Goal: Information Seeking & Learning: Learn about a topic

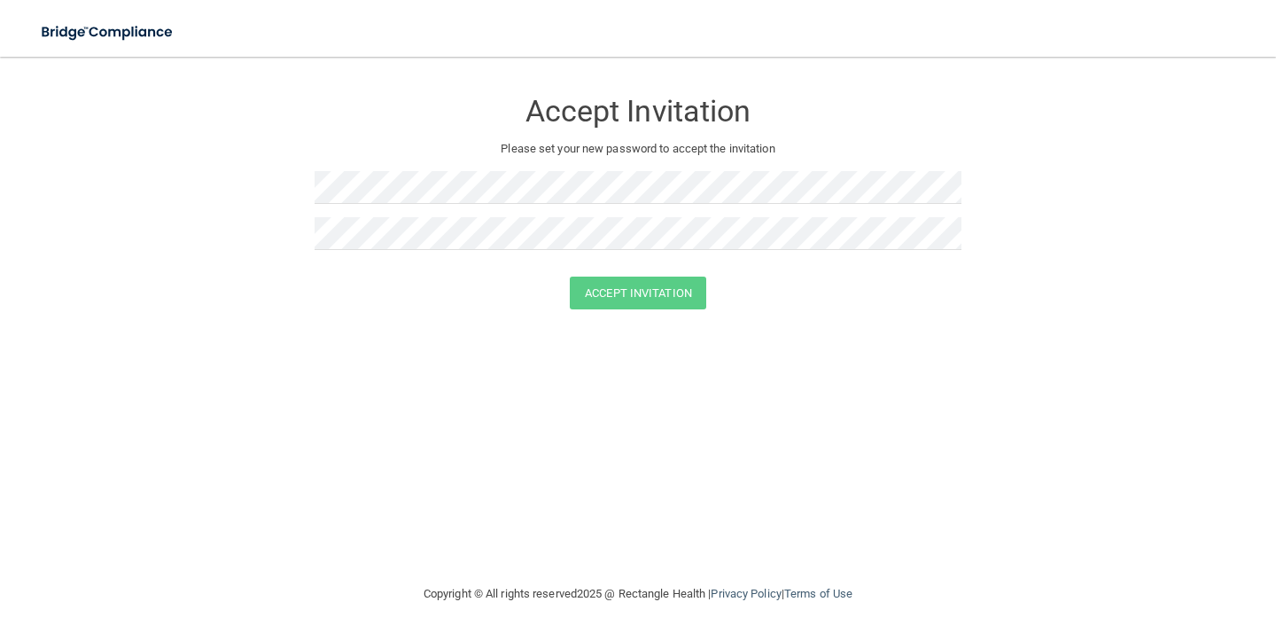
click at [152, 39] on img at bounding box center [108, 32] width 163 height 36
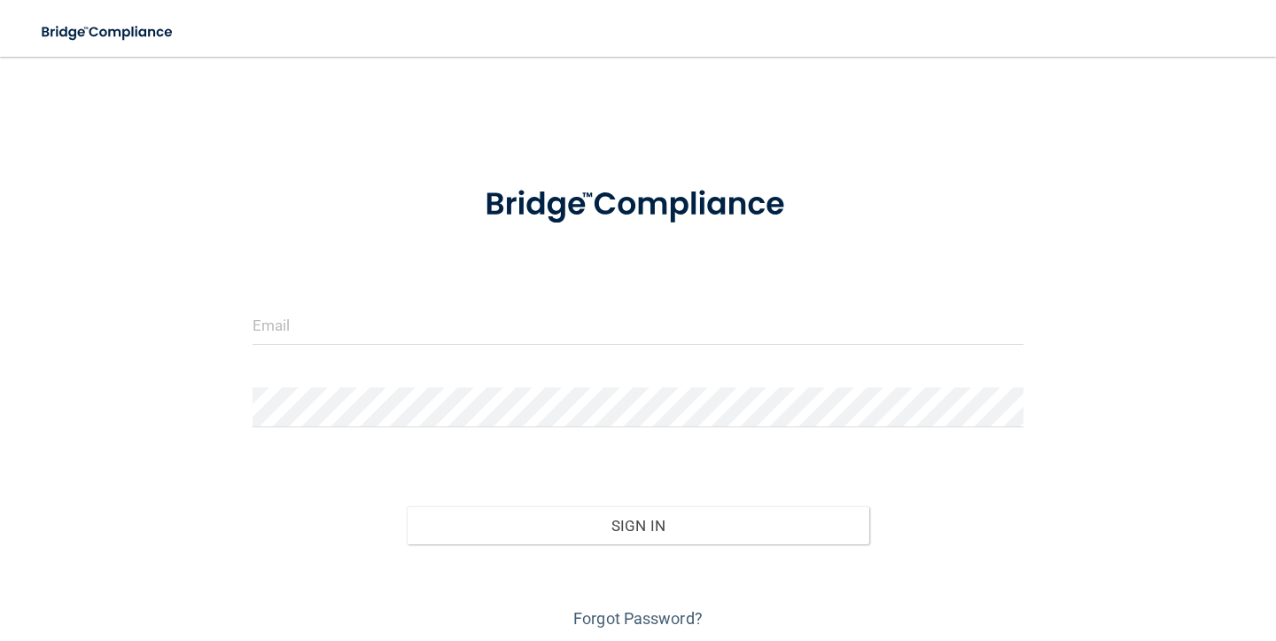
click at [117, 32] on img at bounding box center [108, 32] width 163 height 36
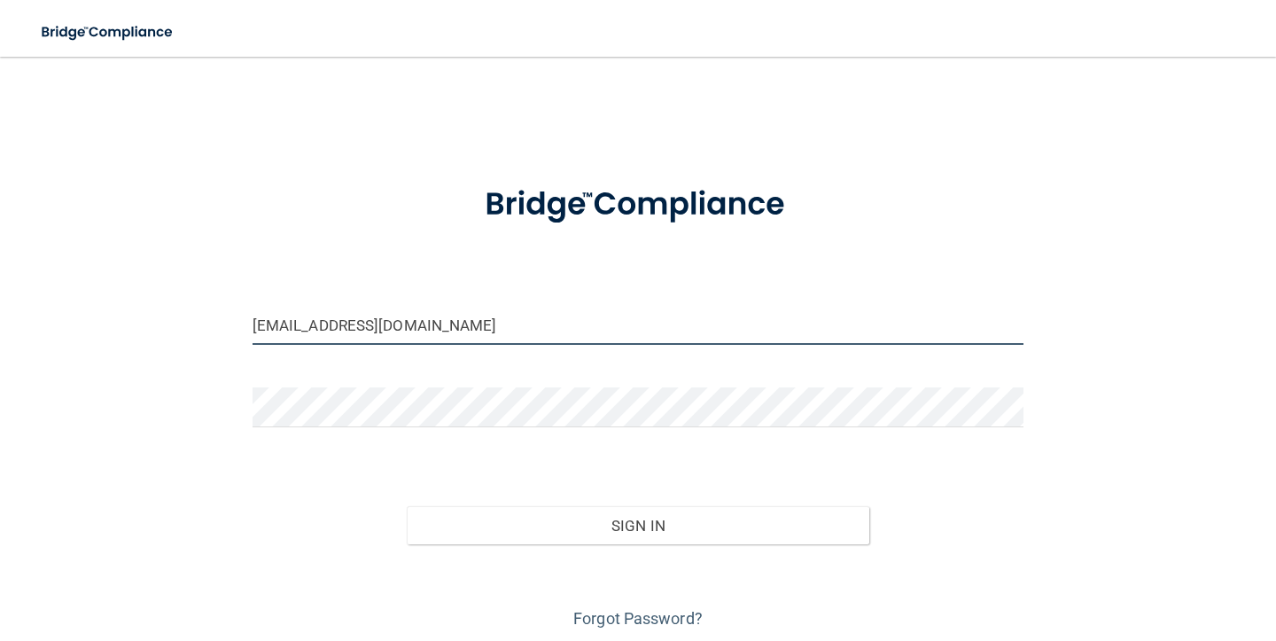
type input "[EMAIL_ADDRESS][DOMAIN_NAME]"
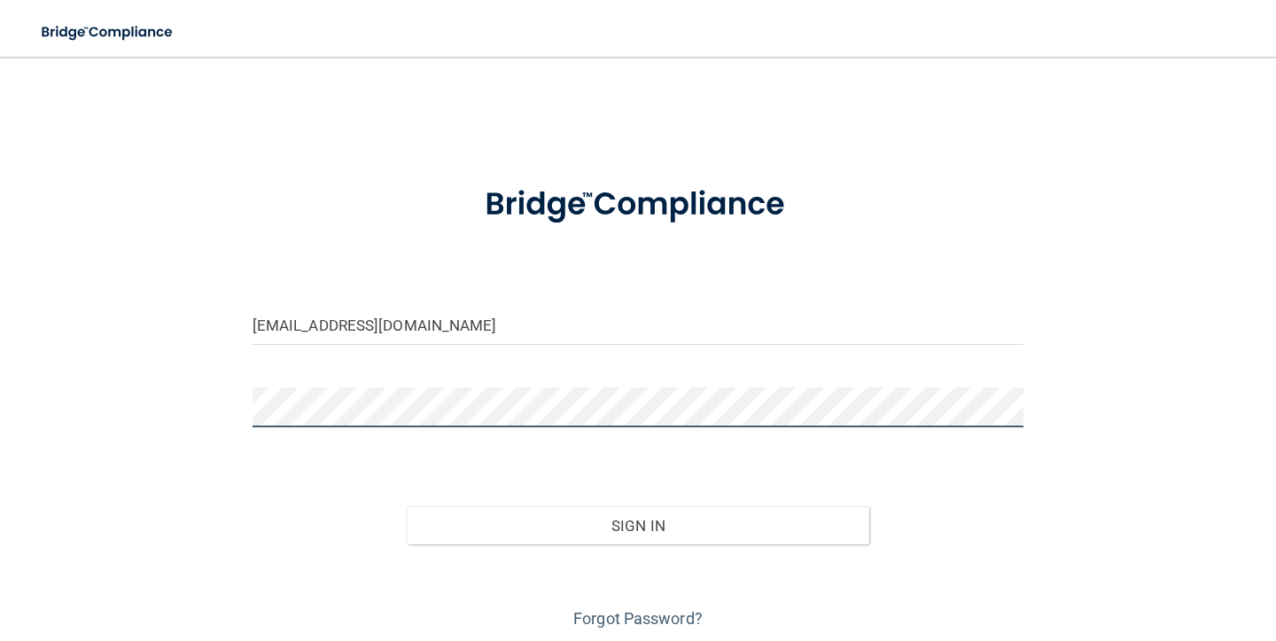
click at [637, 524] on button "Sign In" at bounding box center [638, 525] width 463 height 39
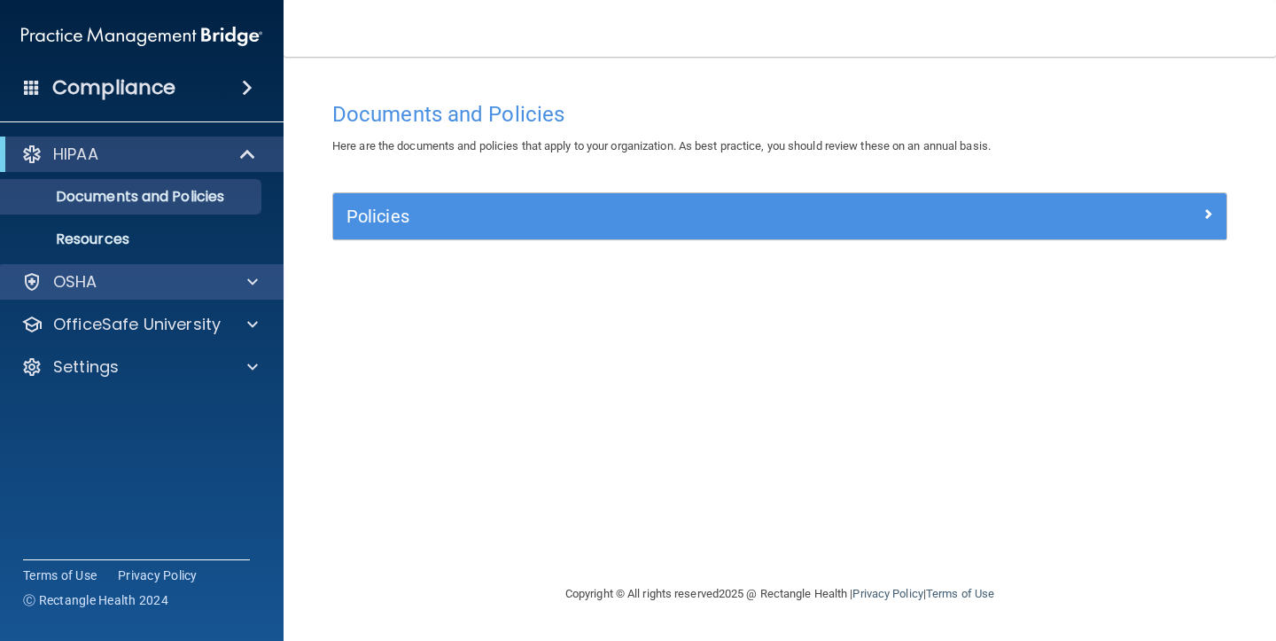
click at [77, 281] on p "OSHA" at bounding box center [75, 281] width 44 height 21
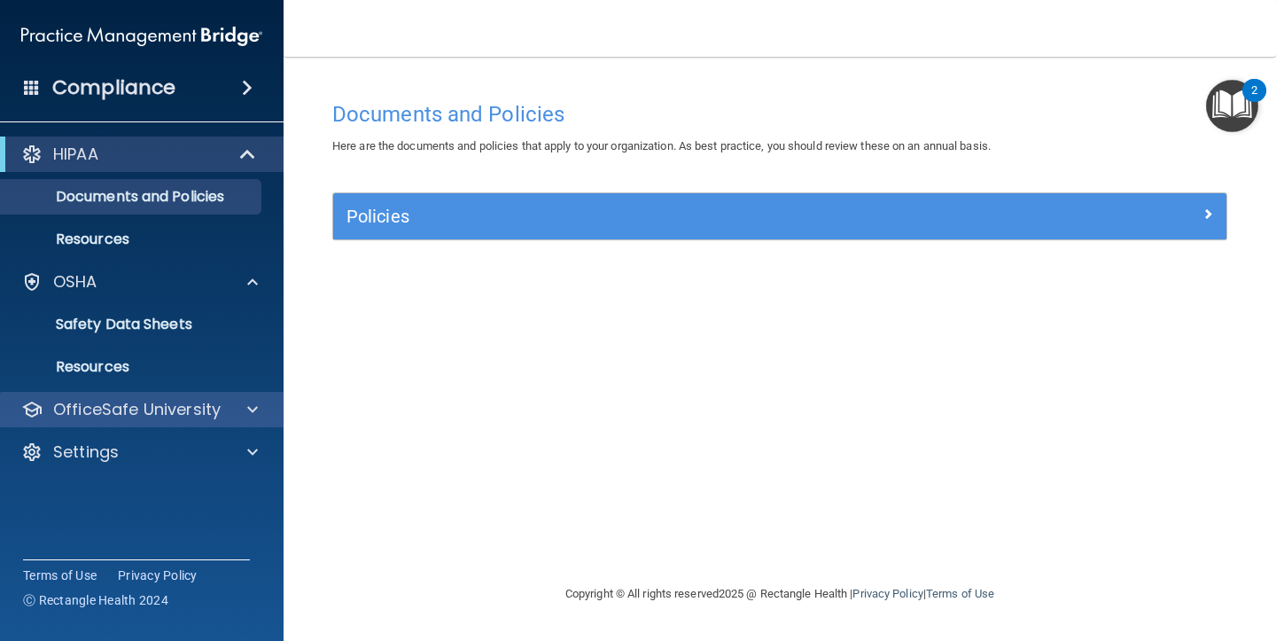
click at [124, 413] on p "OfficeSafe University" at bounding box center [137, 409] width 168 height 21
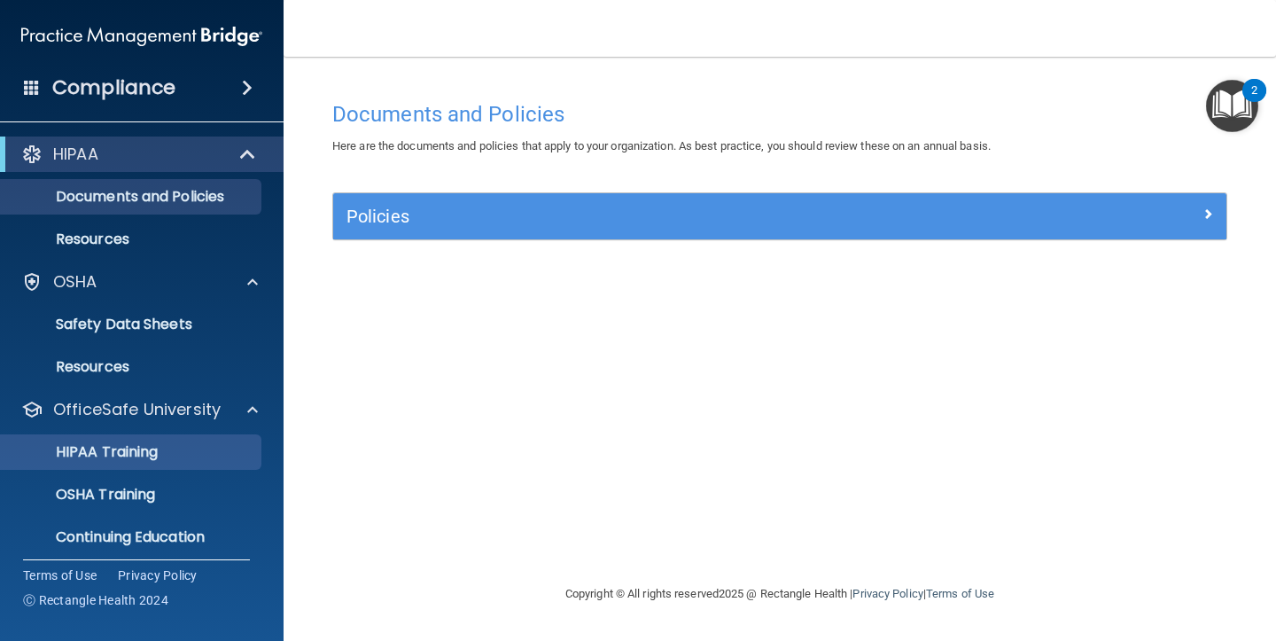
click at [136, 452] on p "HIPAA Training" at bounding box center [85, 452] width 146 height 18
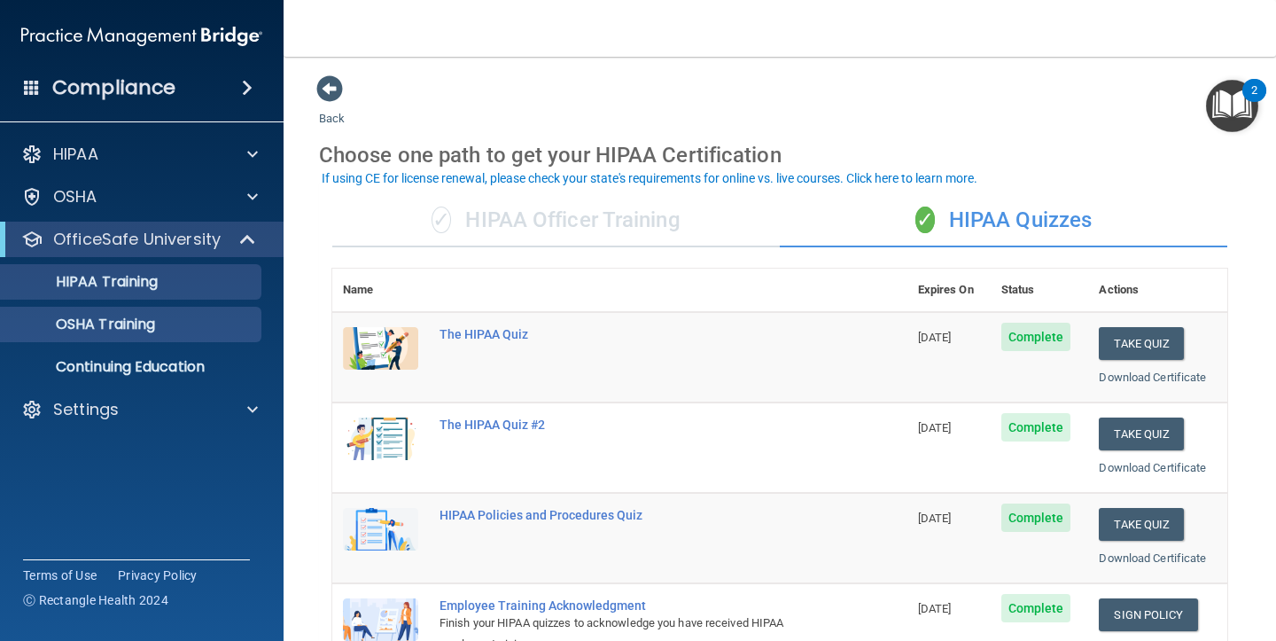
click at [118, 331] on p "OSHA Training" at bounding box center [84, 325] width 144 height 18
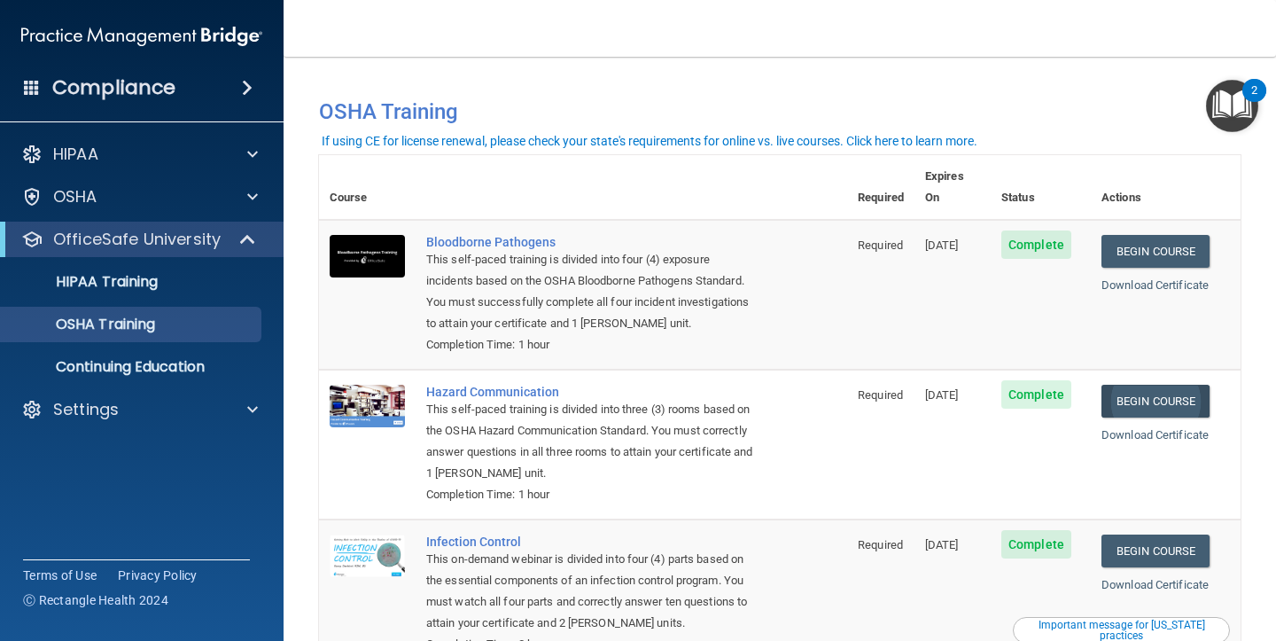
click at [1165, 385] on link "Begin Course" at bounding box center [1156, 401] width 108 height 33
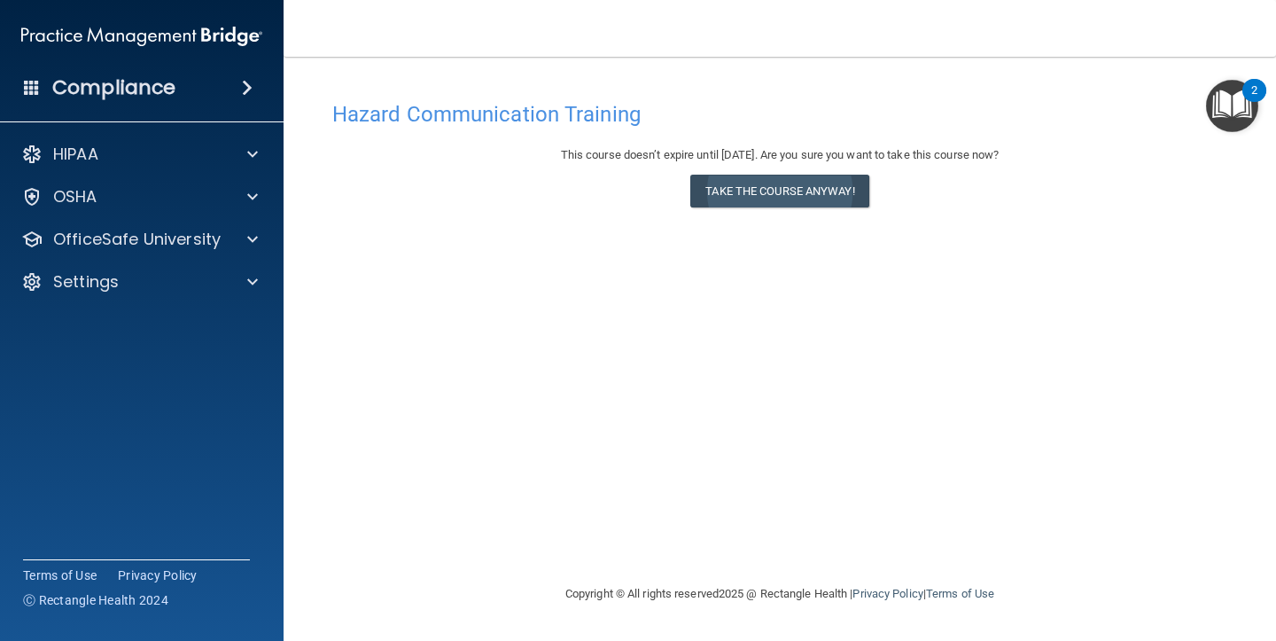
click at [742, 191] on button "Take the course anyway!" at bounding box center [779, 191] width 178 height 33
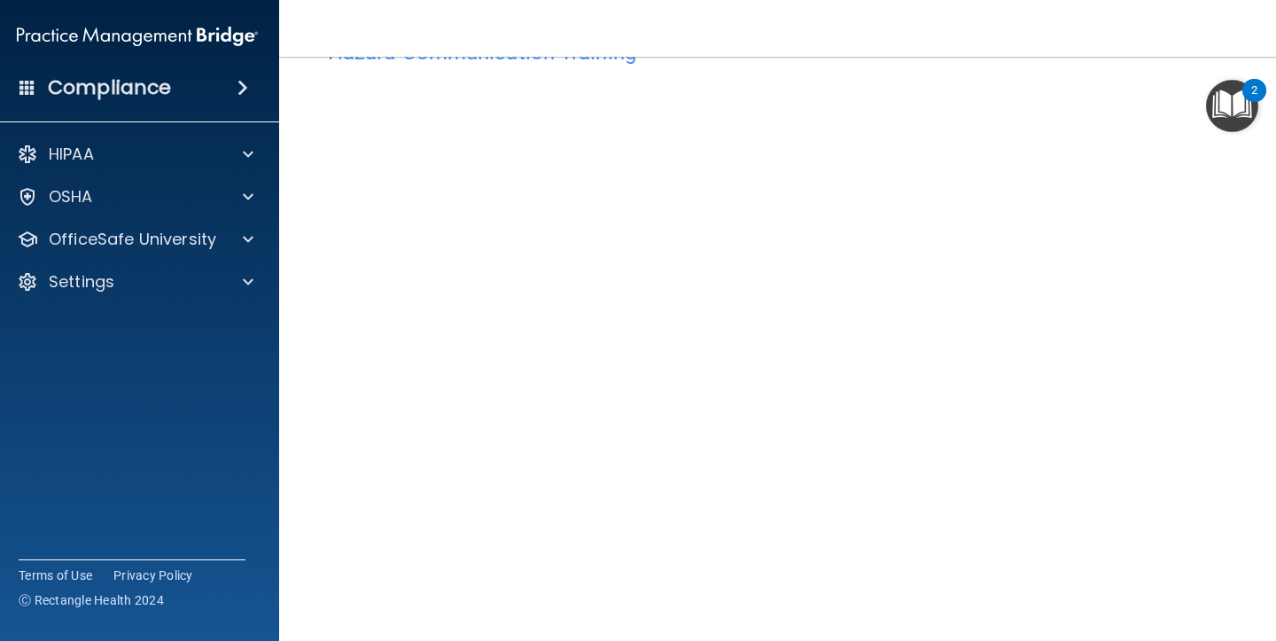
scroll to position [64, 0]
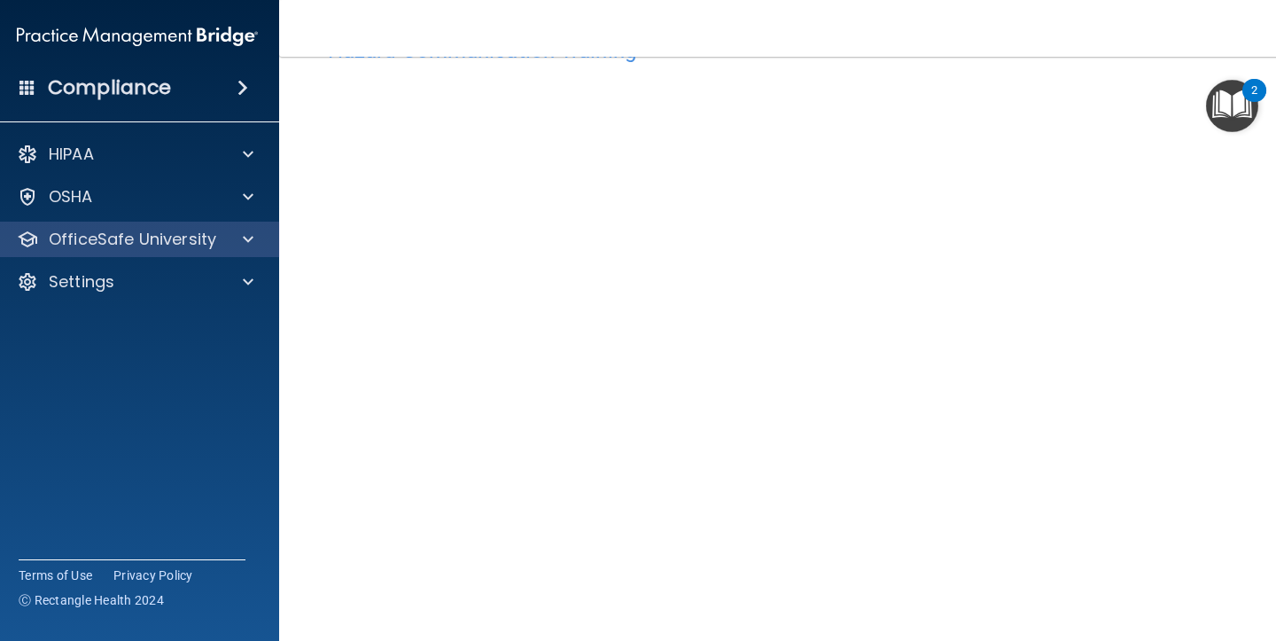
click at [136, 245] on p "OfficeSafe University" at bounding box center [133, 239] width 168 height 21
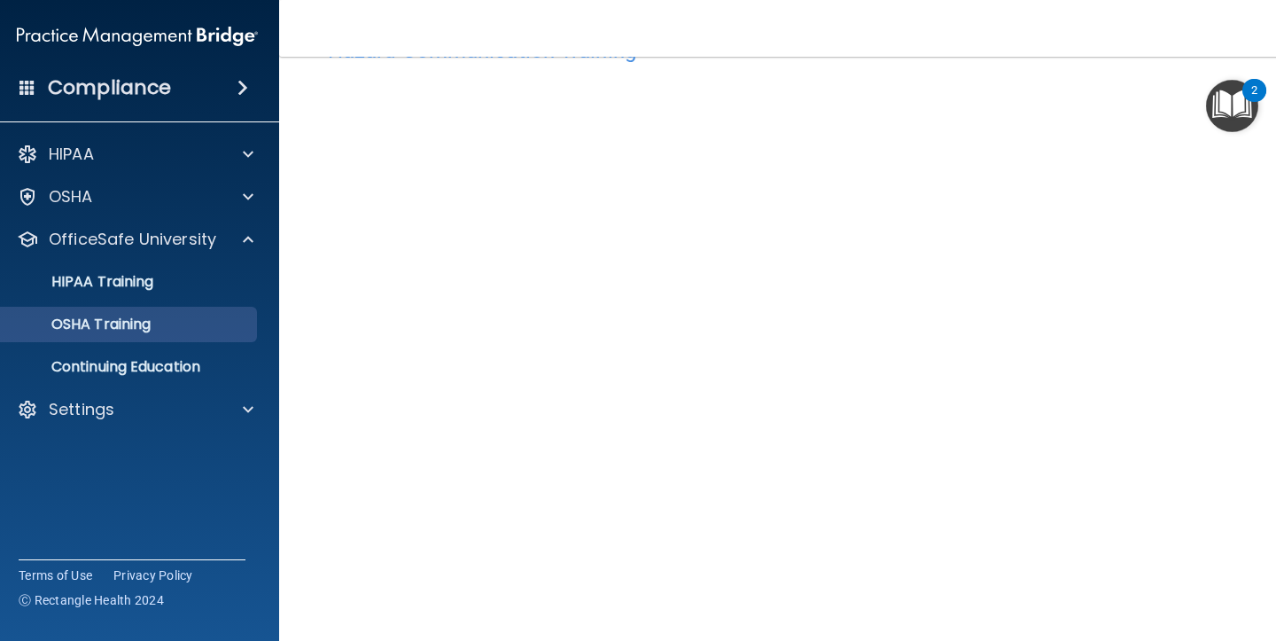
click at [134, 335] on link "OSHA Training" at bounding box center [117, 324] width 279 height 35
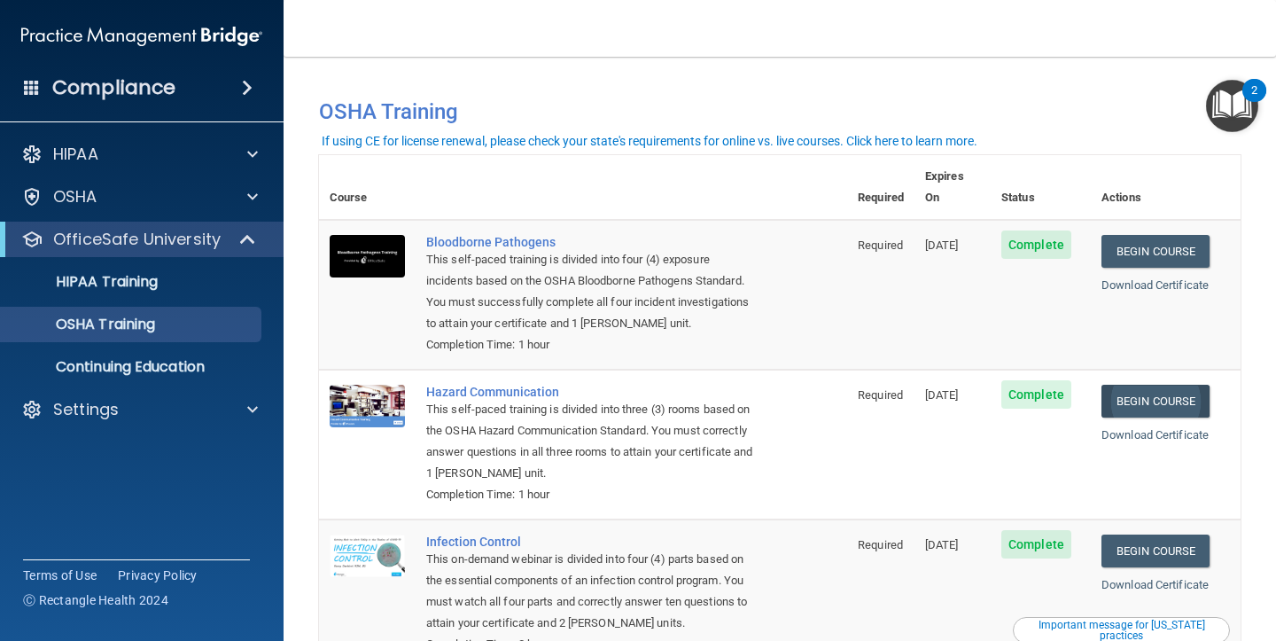
click at [1169, 385] on link "Begin Course" at bounding box center [1156, 401] width 108 height 33
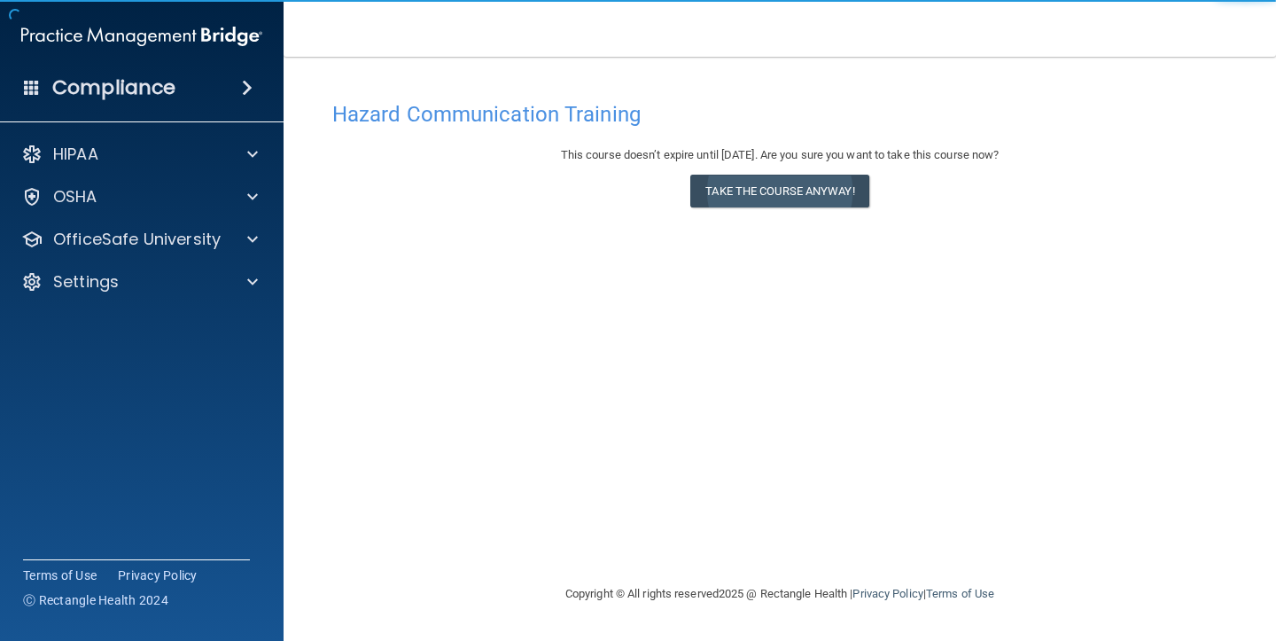
click at [791, 197] on button "Take the course anyway!" at bounding box center [779, 191] width 178 height 33
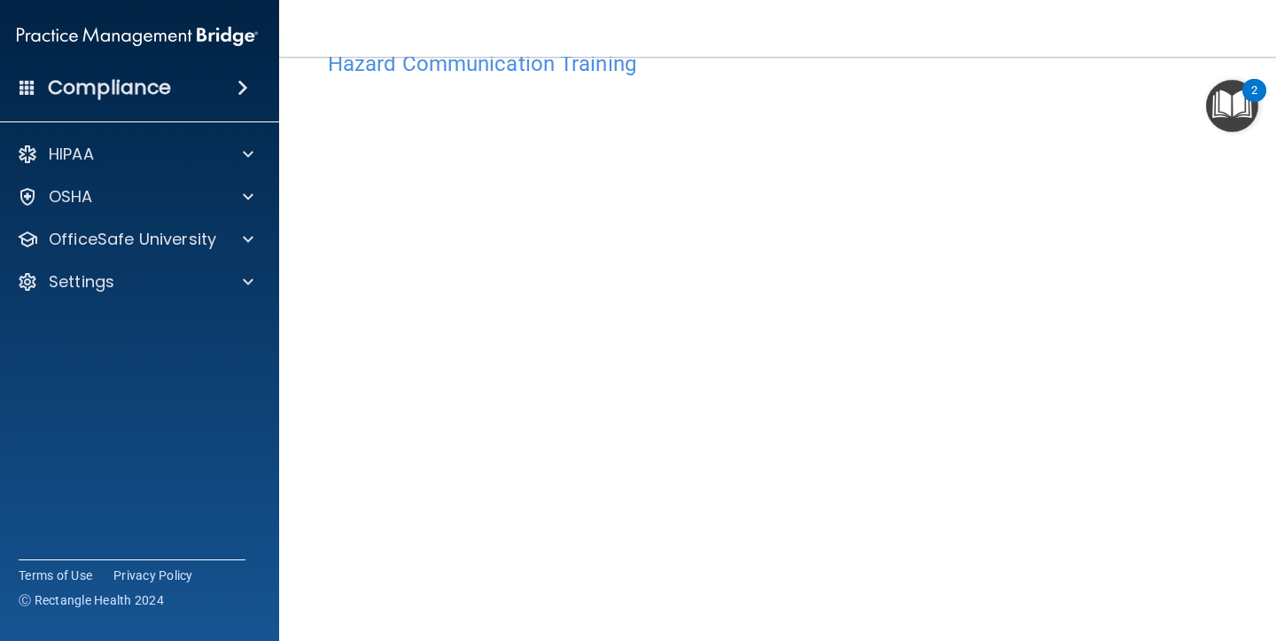
scroll to position [43, 0]
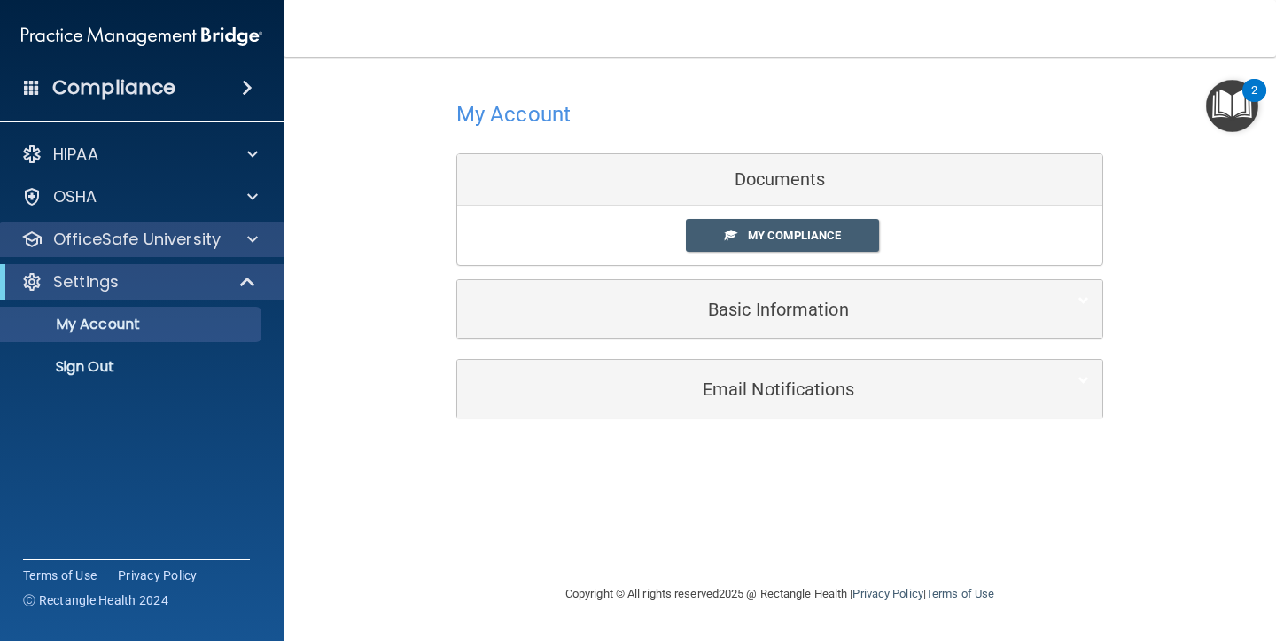
click at [153, 249] on p "OfficeSafe University" at bounding box center [137, 239] width 168 height 21
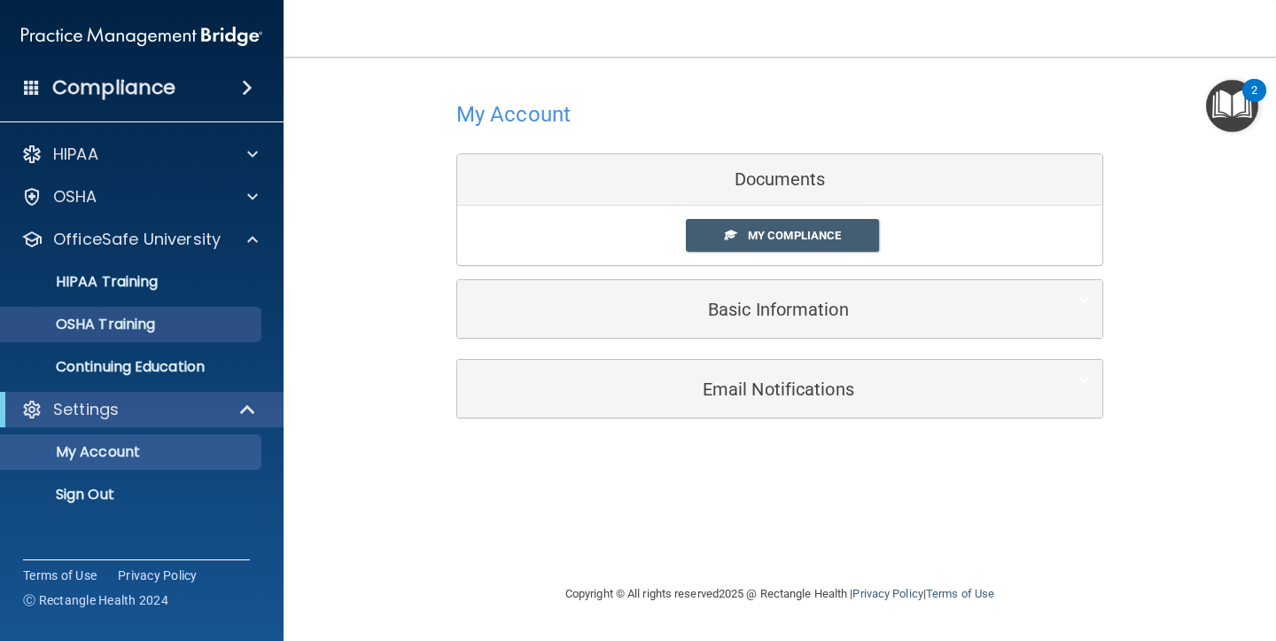
click at [144, 326] on p "OSHA Training" at bounding box center [84, 325] width 144 height 18
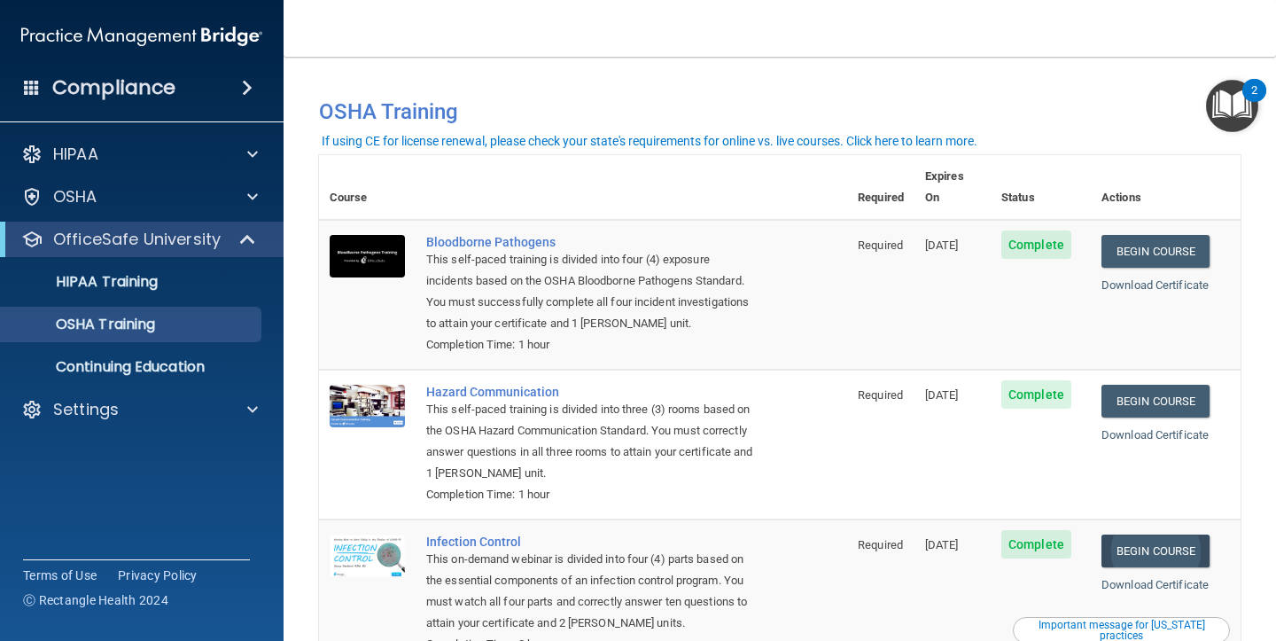
click at [1174, 534] on link "Begin Course" at bounding box center [1156, 550] width 108 height 33
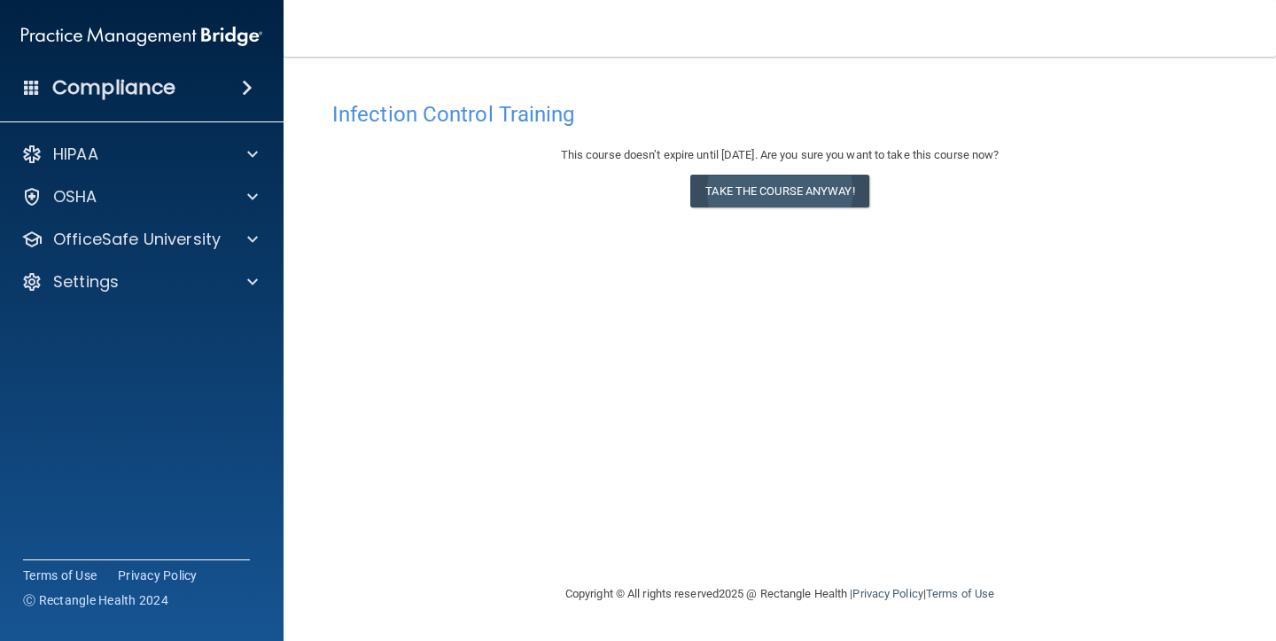
click at [788, 199] on button "Take the course anyway!" at bounding box center [779, 191] width 178 height 33
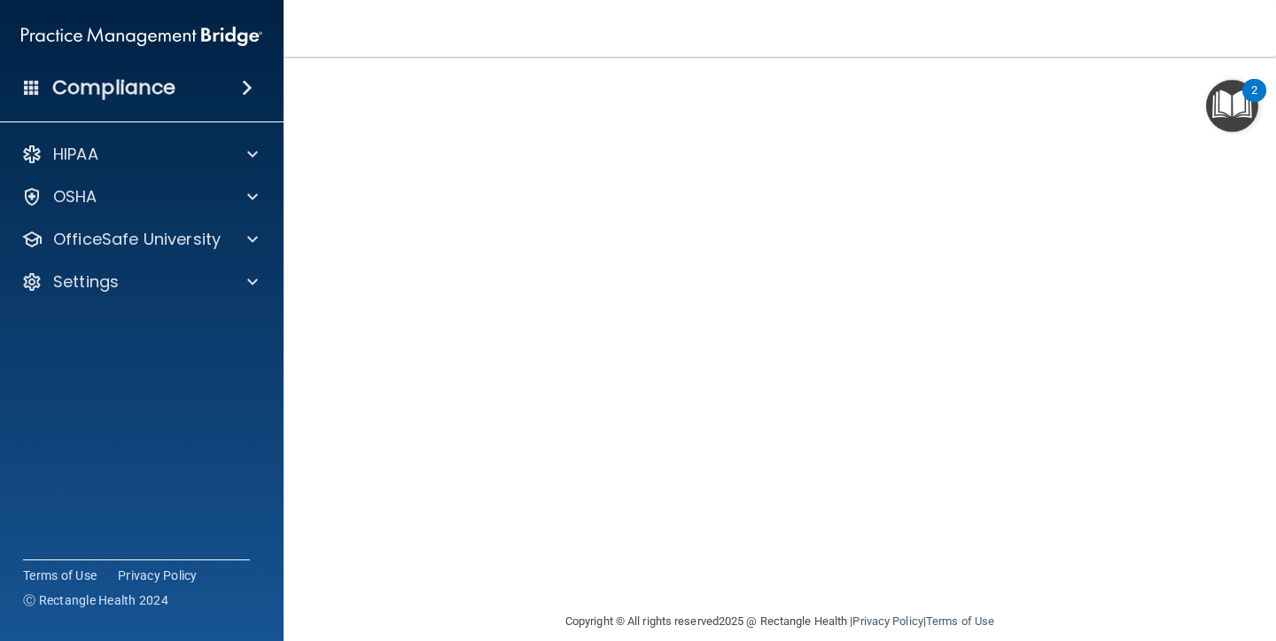
scroll to position [99, 0]
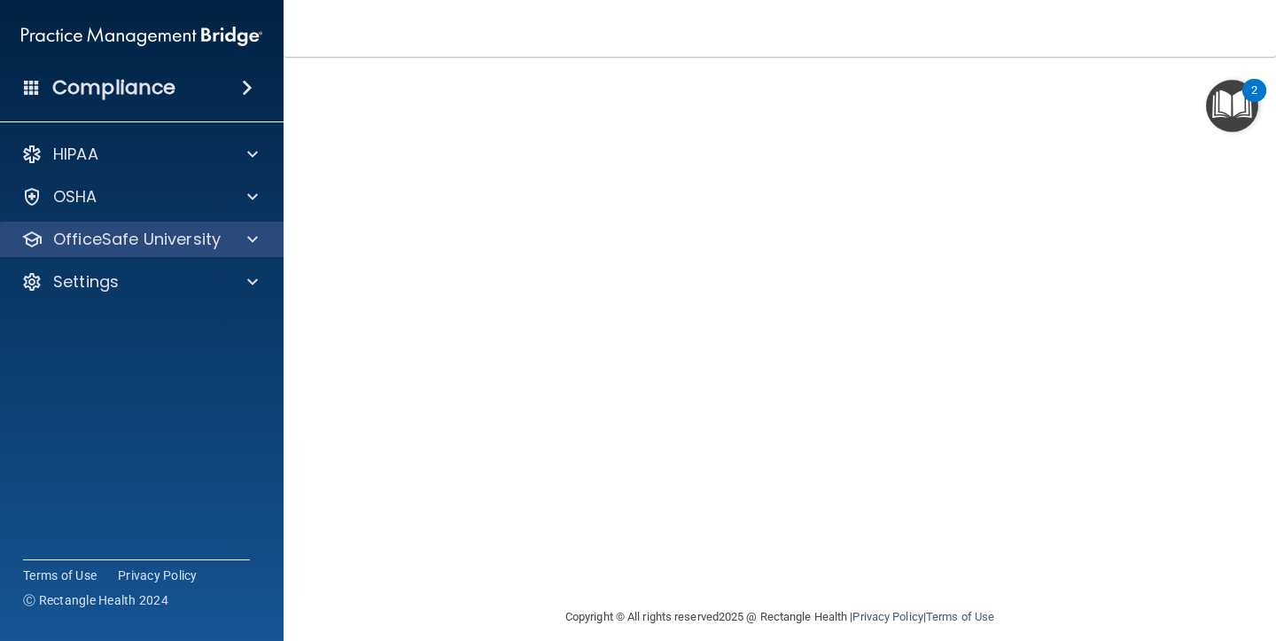
click at [91, 249] on p "OfficeSafe University" at bounding box center [137, 239] width 168 height 21
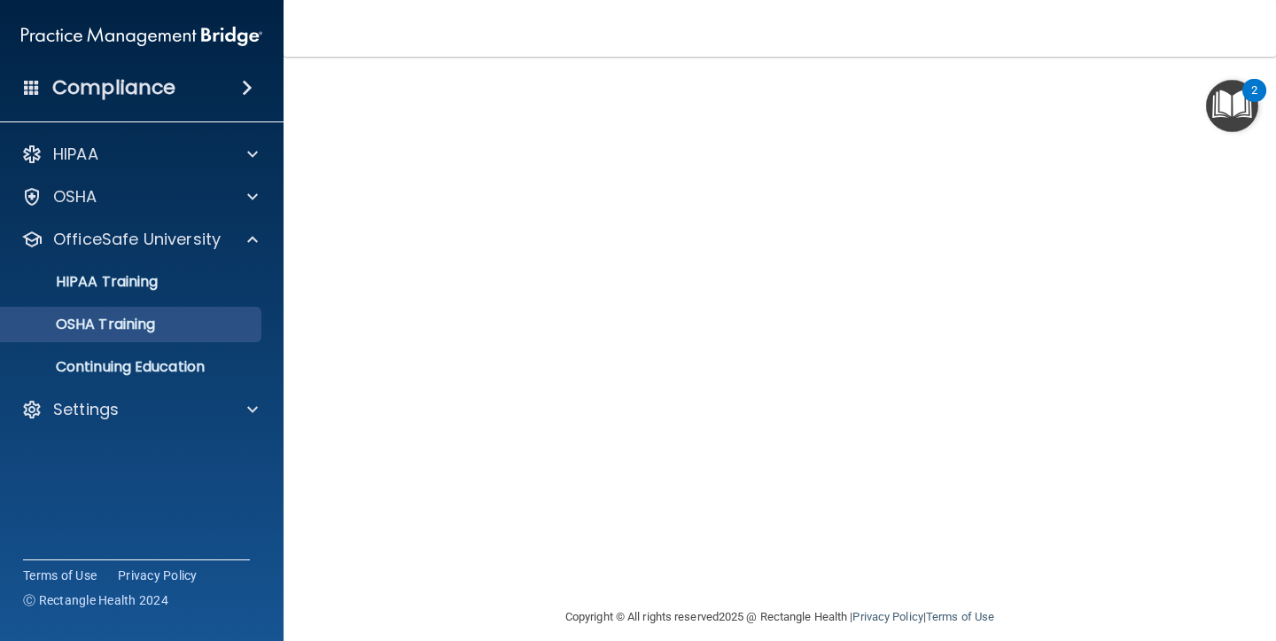
click at [121, 317] on p "OSHA Training" at bounding box center [84, 325] width 144 height 18
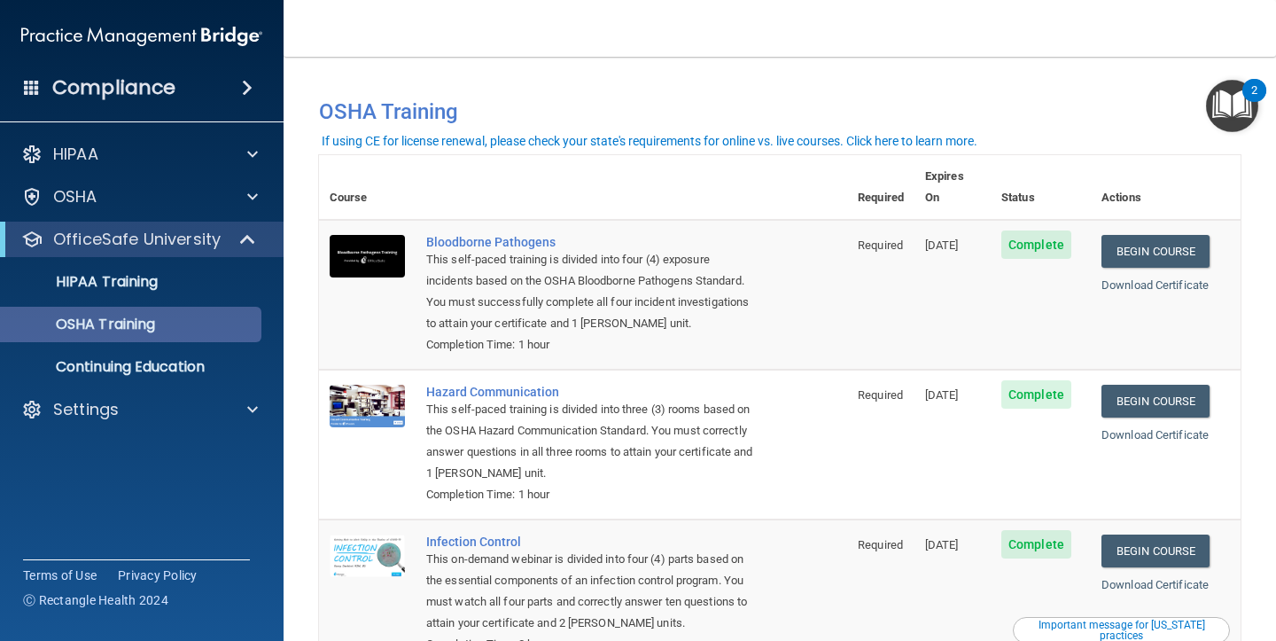
click at [118, 324] on p "OSHA Training" at bounding box center [84, 325] width 144 height 18
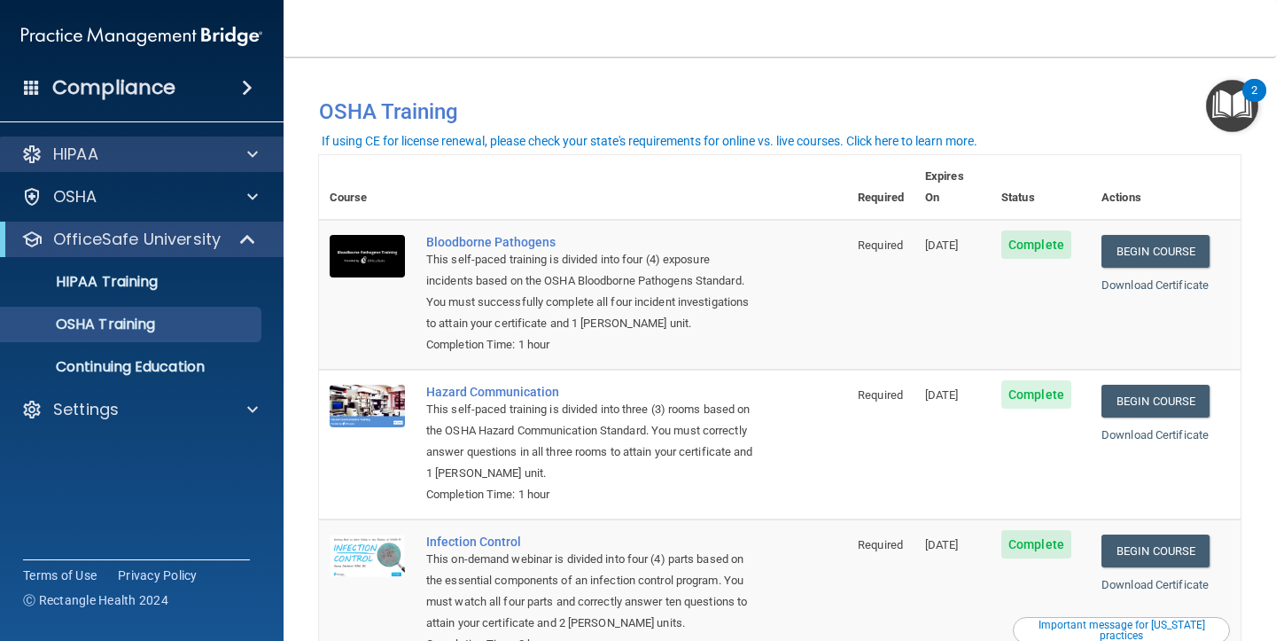
click at [89, 165] on div "HIPAA" at bounding box center [142, 153] width 285 height 35
click at [94, 245] on p "OfficeSafe University" at bounding box center [137, 239] width 168 height 21
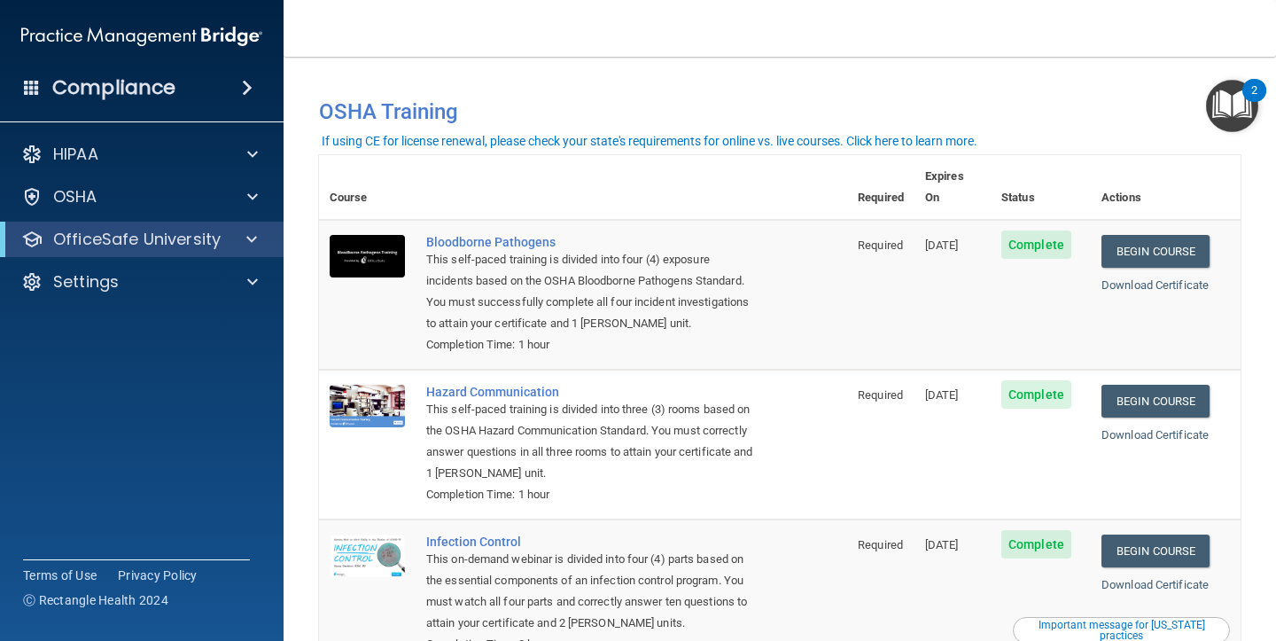
click at [142, 237] on p "OfficeSafe University" at bounding box center [137, 239] width 168 height 21
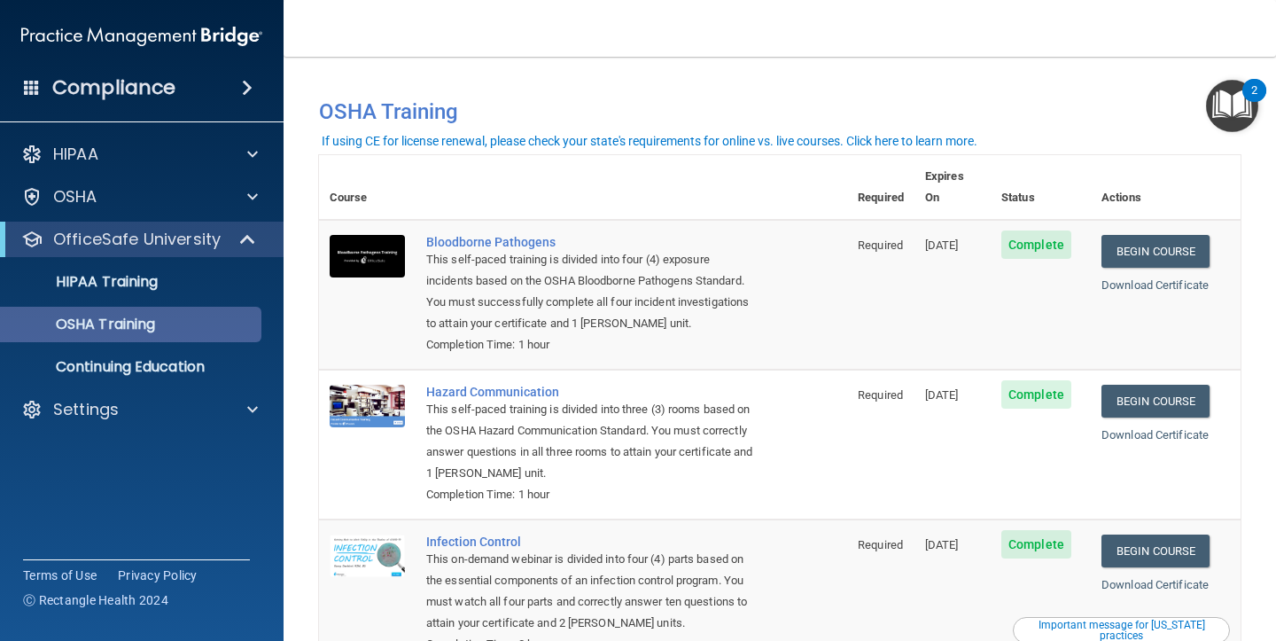
click at [118, 337] on link "OSHA Training" at bounding box center [121, 324] width 279 height 35
click at [1157, 534] on link "Begin Course" at bounding box center [1156, 550] width 108 height 33
click at [109, 86] on h4 "Compliance" at bounding box center [113, 87] width 123 height 25
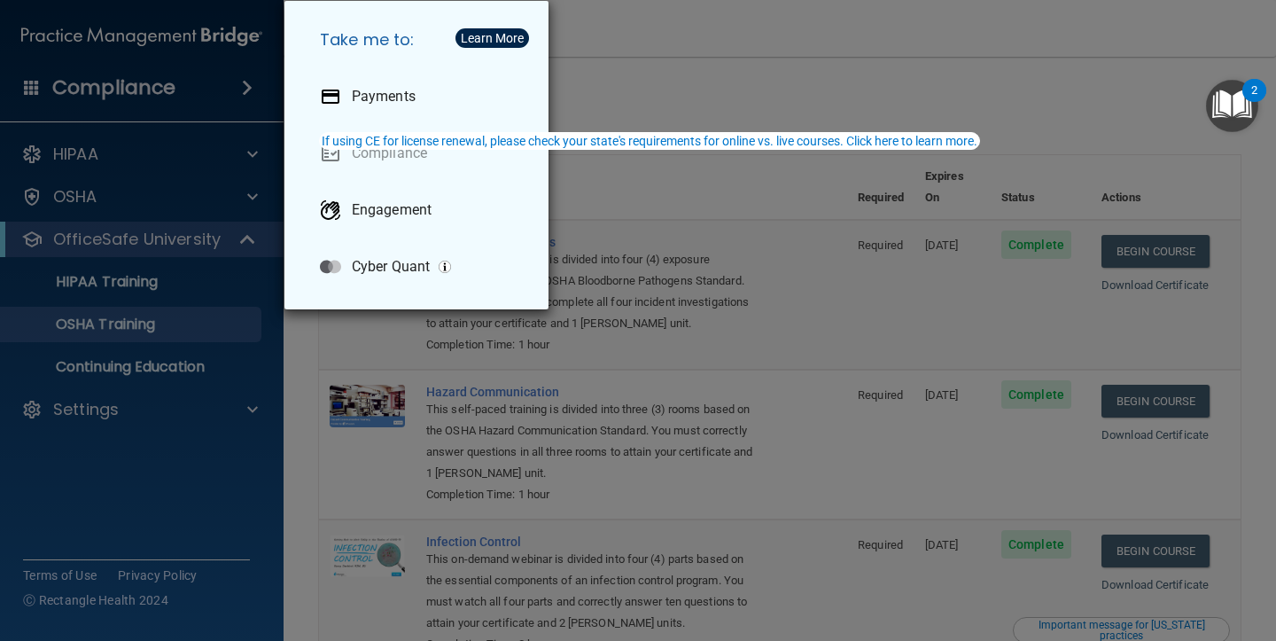
click at [138, 96] on div "Take me to: Payments Compliance Engagement Cyber Quant" at bounding box center [638, 320] width 1276 height 641
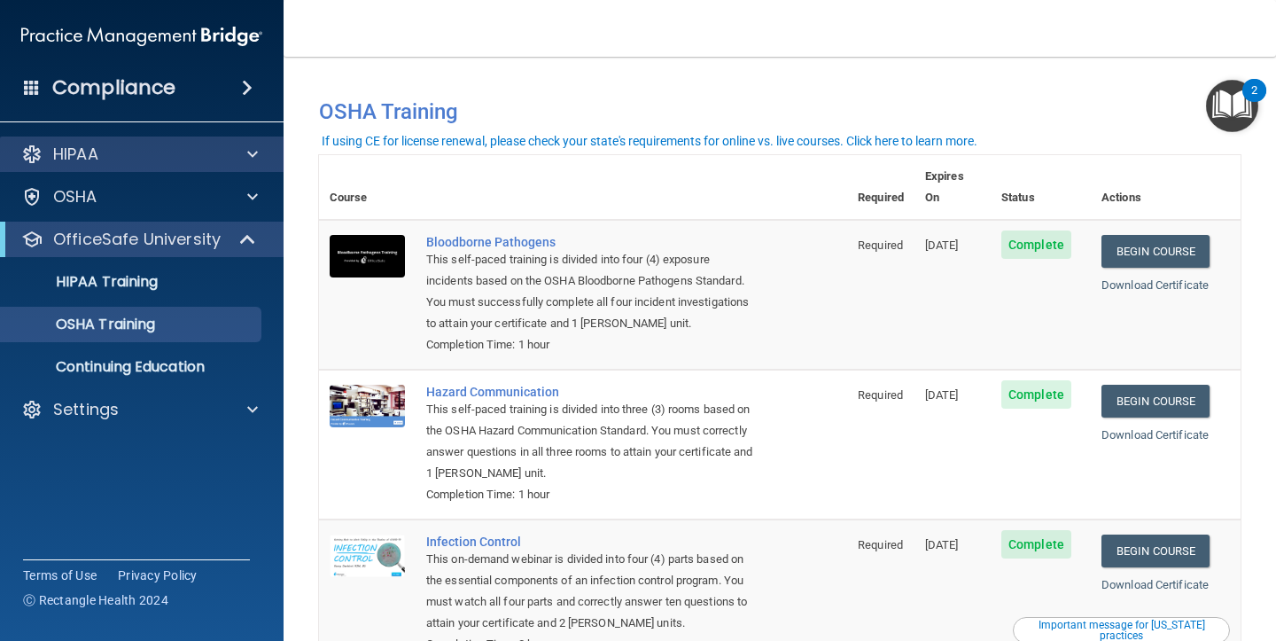
click at [90, 149] on p "HIPAA" at bounding box center [75, 154] width 45 height 21
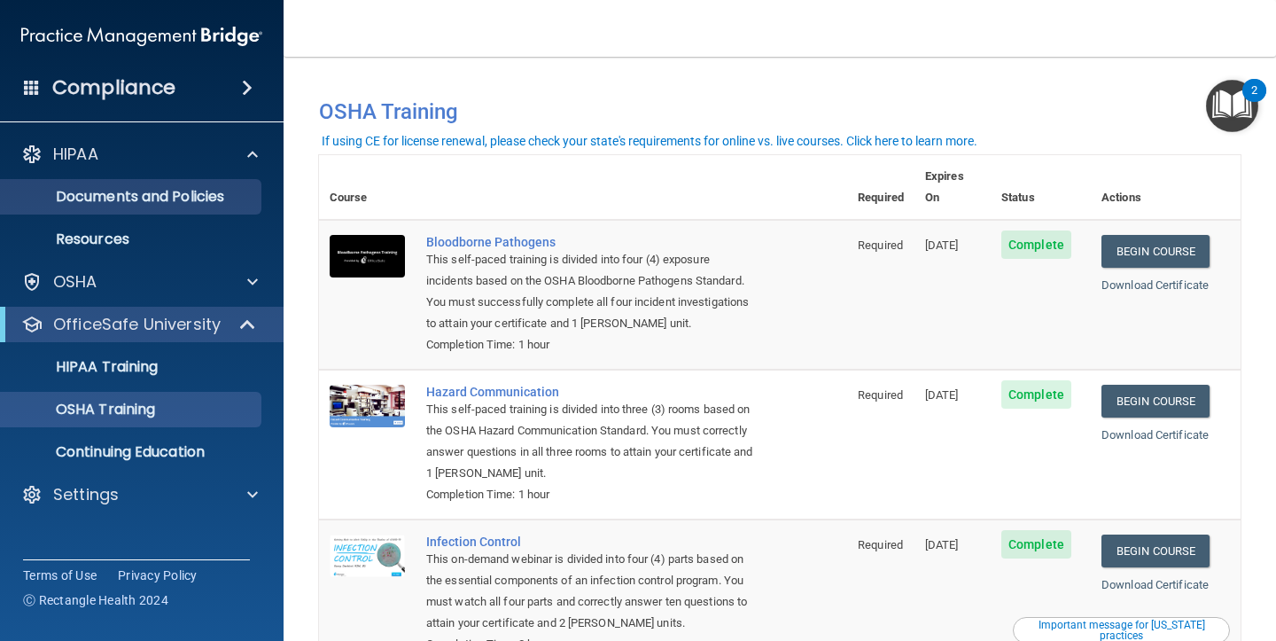
click at [109, 200] on p "Documents and Policies" at bounding box center [133, 197] width 242 height 18
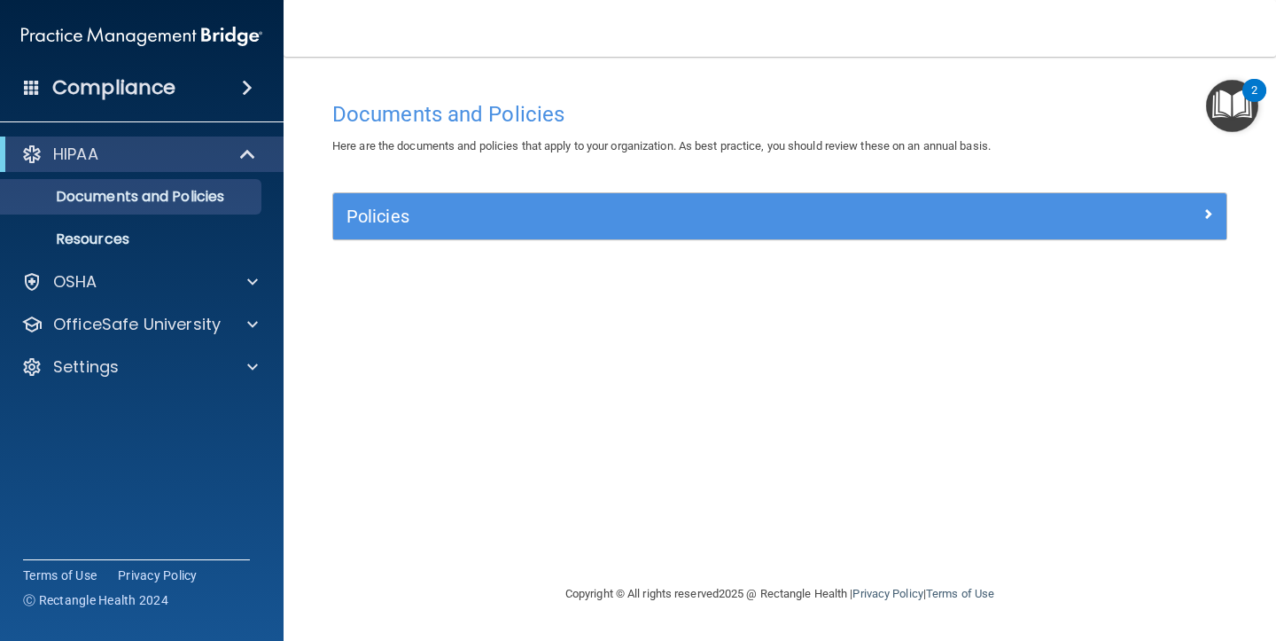
click at [51, 159] on div "HIPAA" at bounding box center [117, 154] width 219 height 21
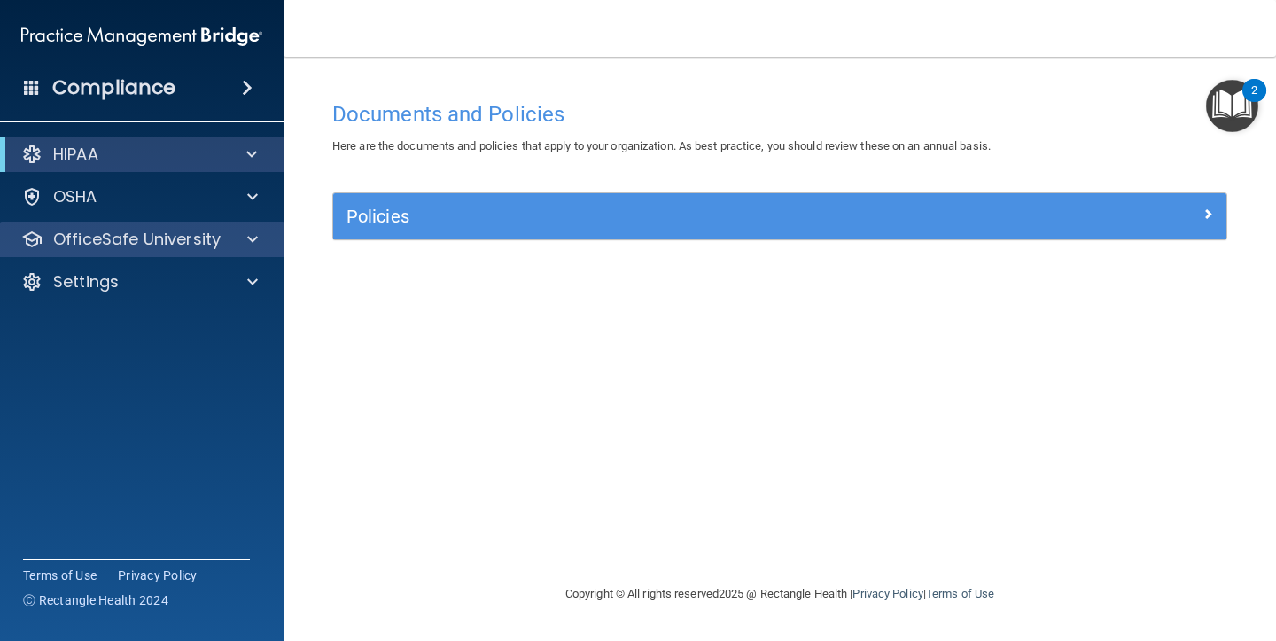
click at [87, 232] on p "OfficeSafe University" at bounding box center [137, 239] width 168 height 21
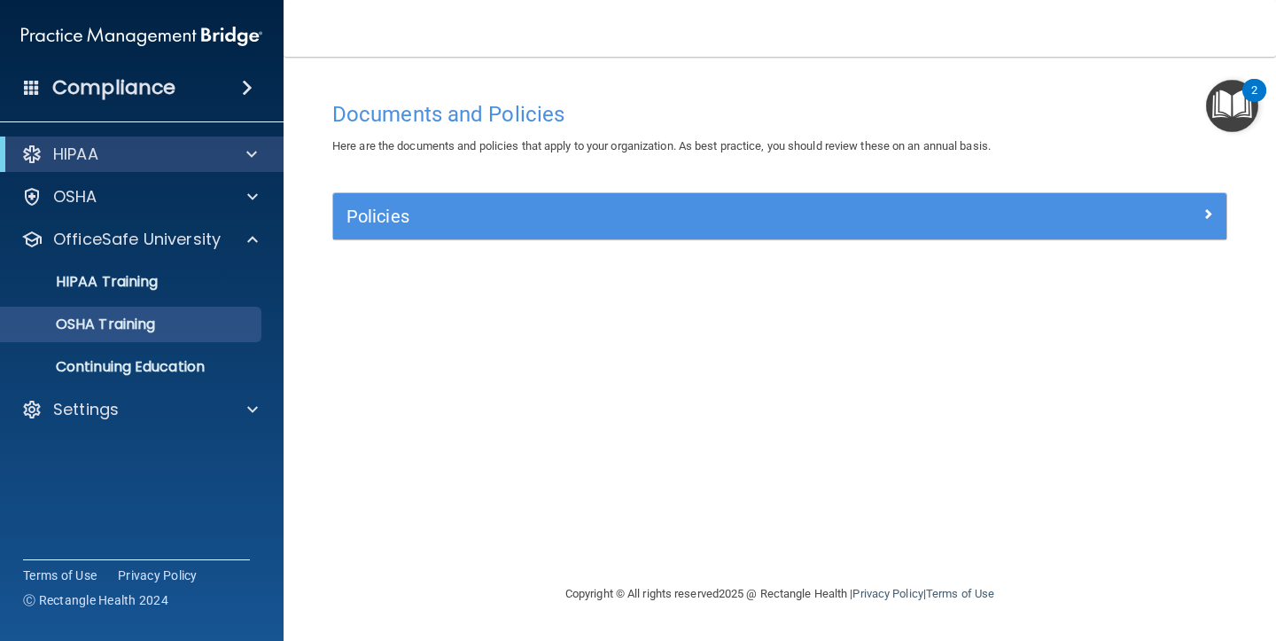
click at [116, 324] on p "OSHA Training" at bounding box center [84, 325] width 144 height 18
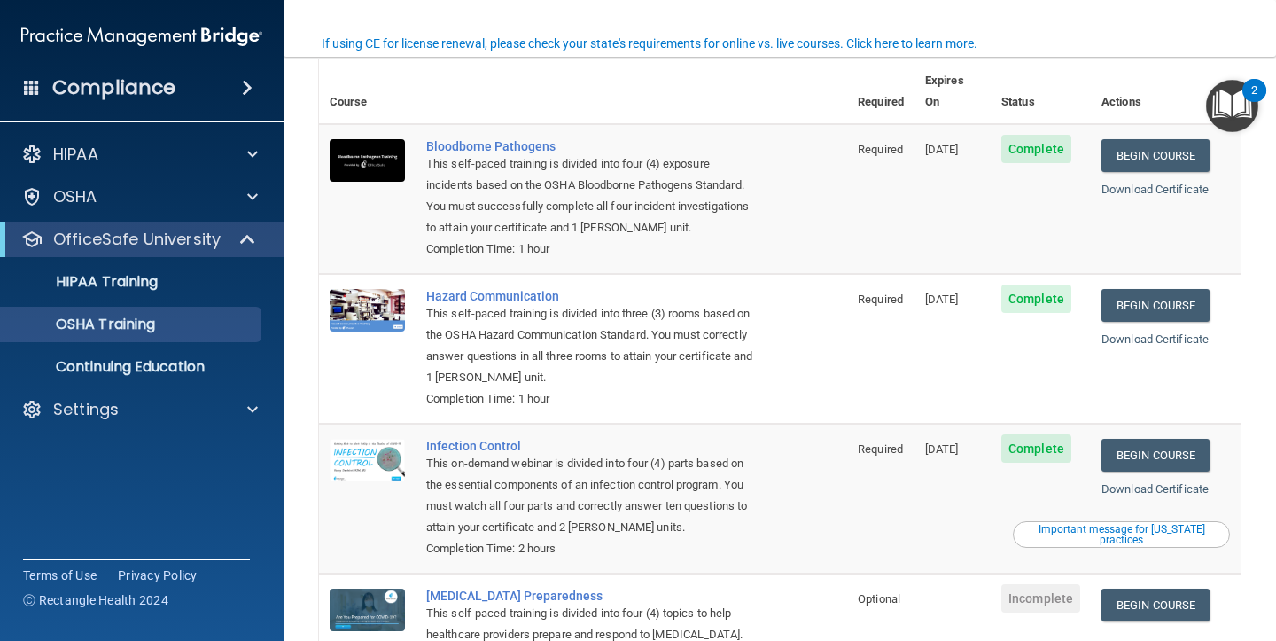
scroll to position [97, 0]
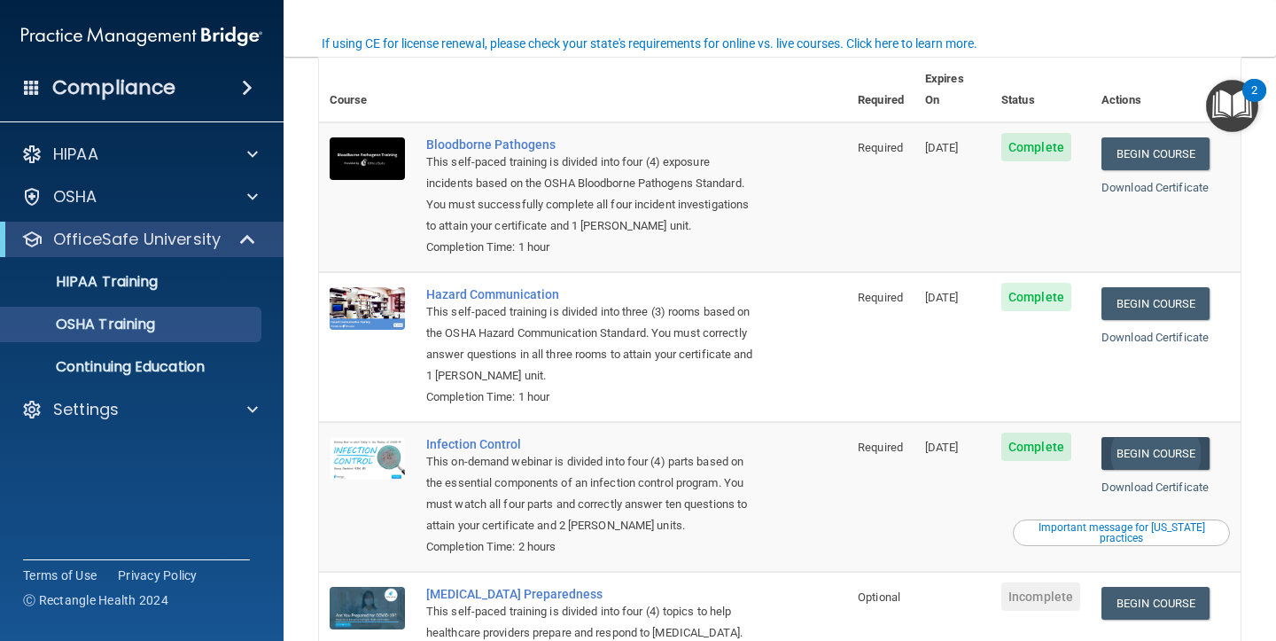
click at [1182, 437] on link "Begin Course" at bounding box center [1156, 453] width 108 height 33
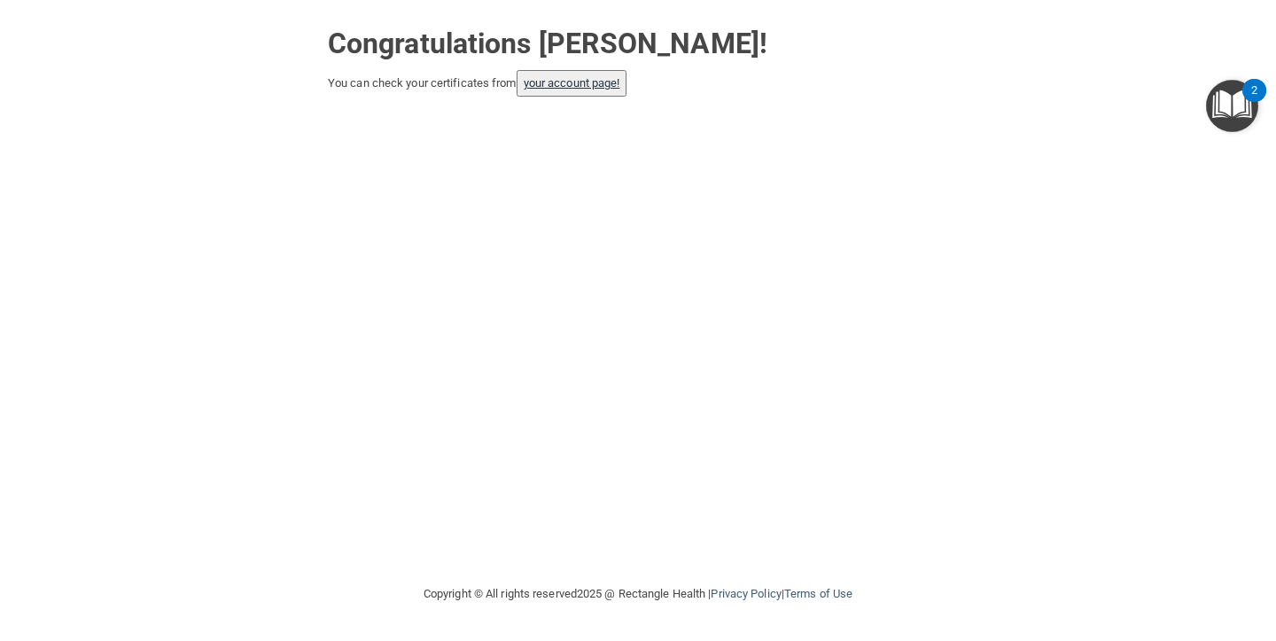
click at [607, 80] on link "your account page!" at bounding box center [572, 82] width 97 height 13
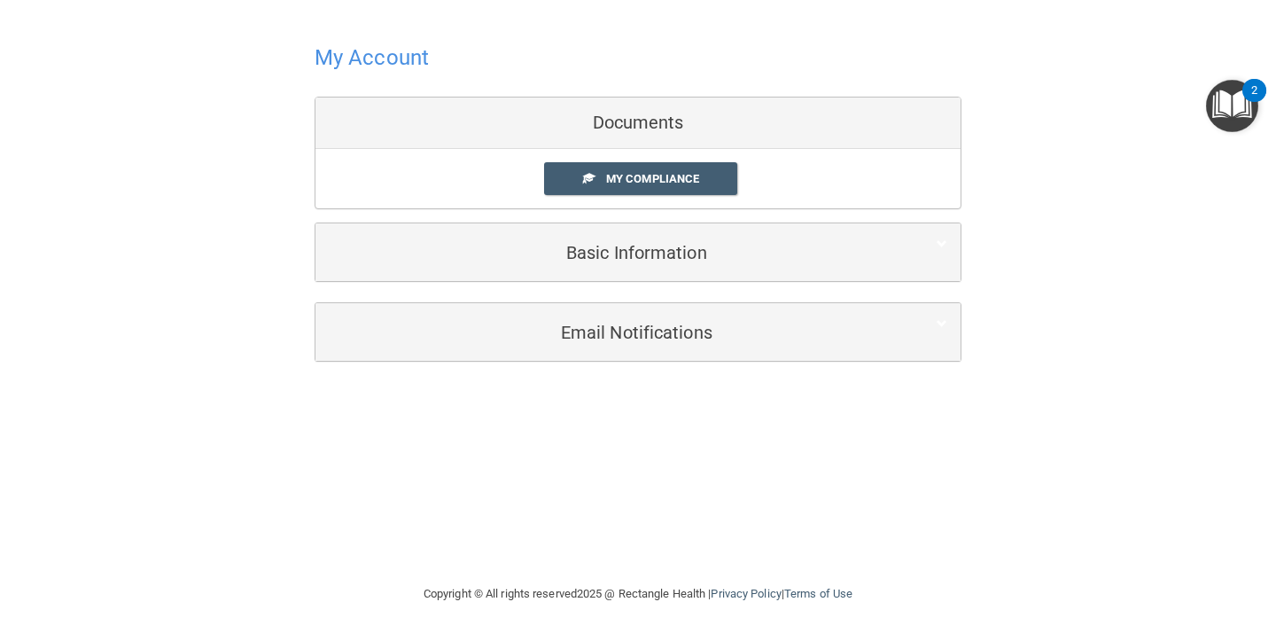
click at [367, 65] on h4 "My Account" at bounding box center [372, 57] width 114 height 23
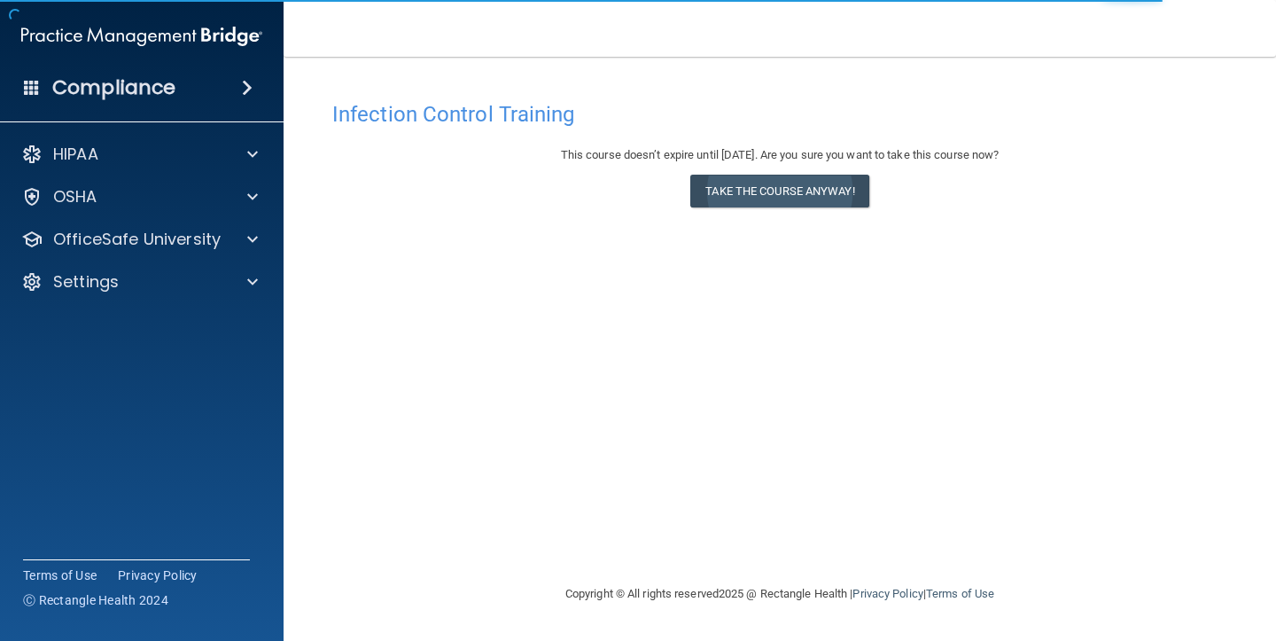
click at [771, 192] on button "Take the course anyway!" at bounding box center [779, 191] width 178 height 33
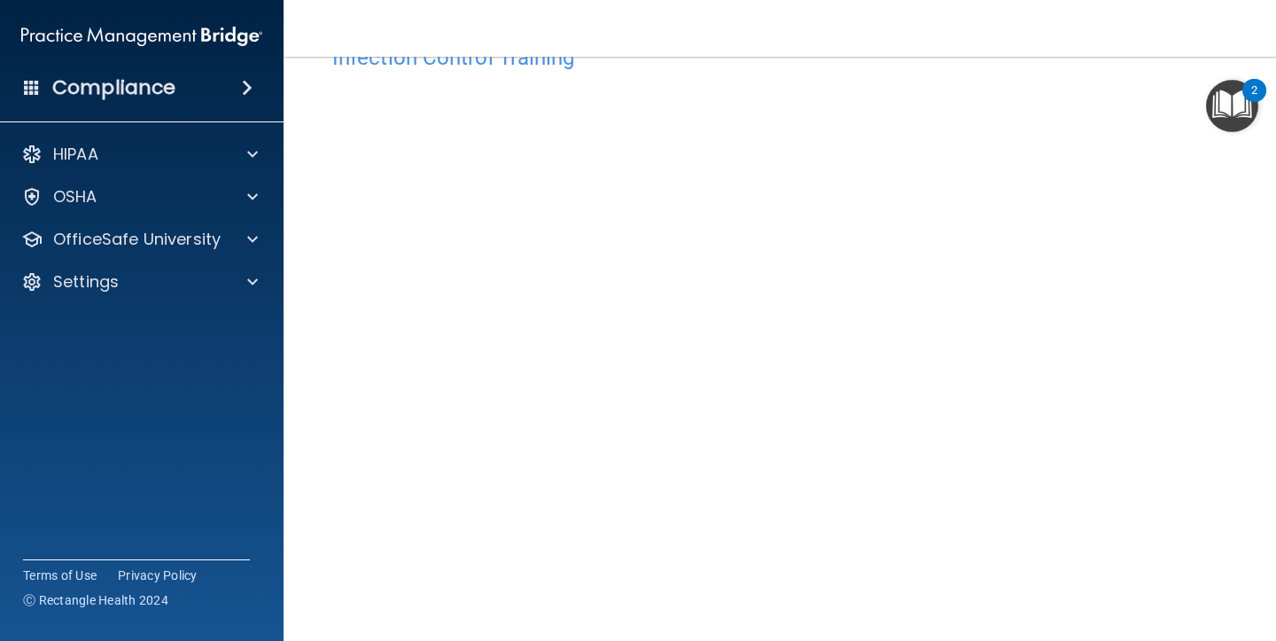
scroll to position [72, 0]
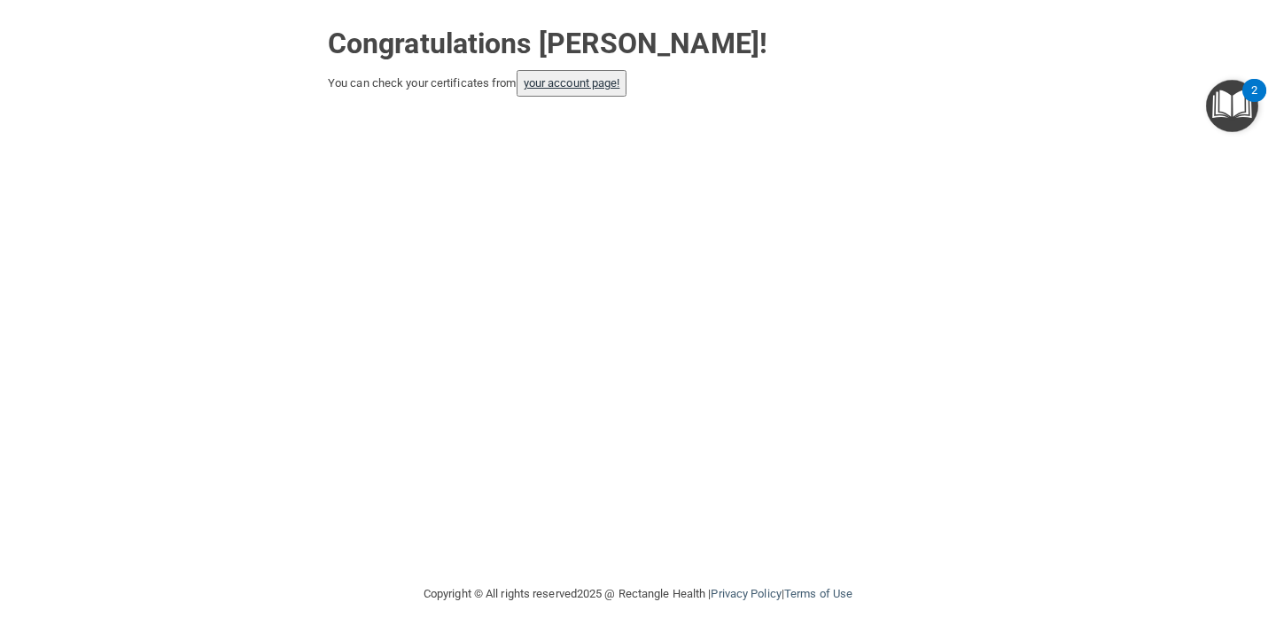
click at [578, 81] on link "your account page!" at bounding box center [572, 82] width 97 height 13
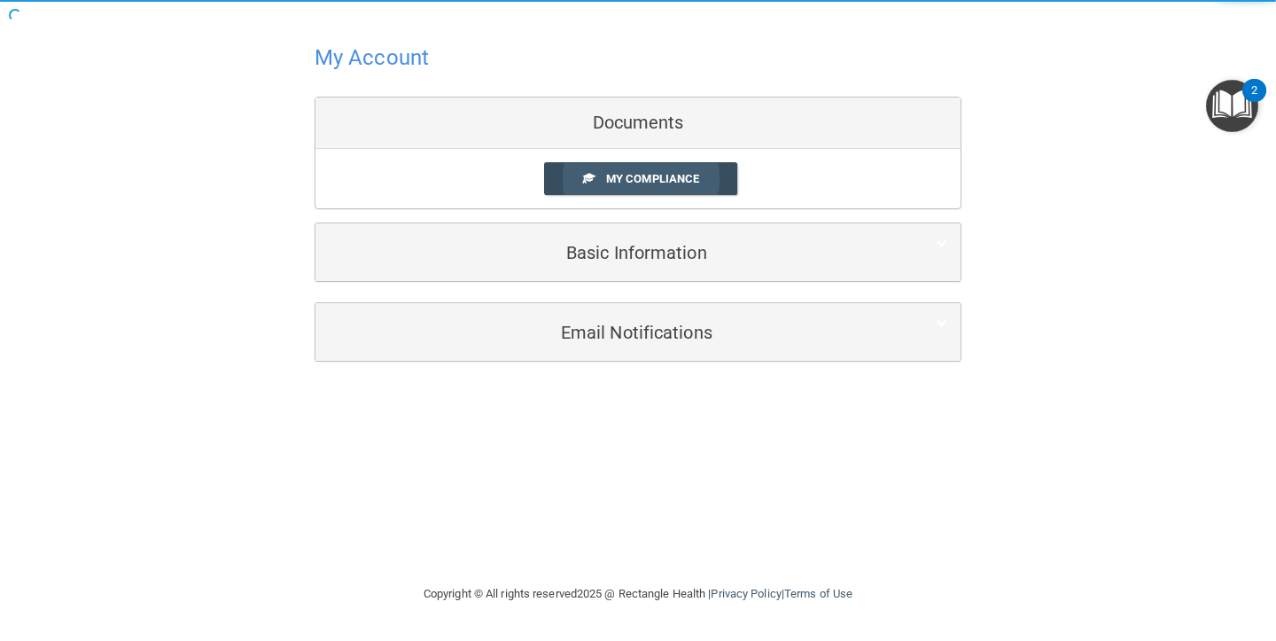
click at [616, 179] on span "My Compliance" at bounding box center [652, 178] width 93 height 13
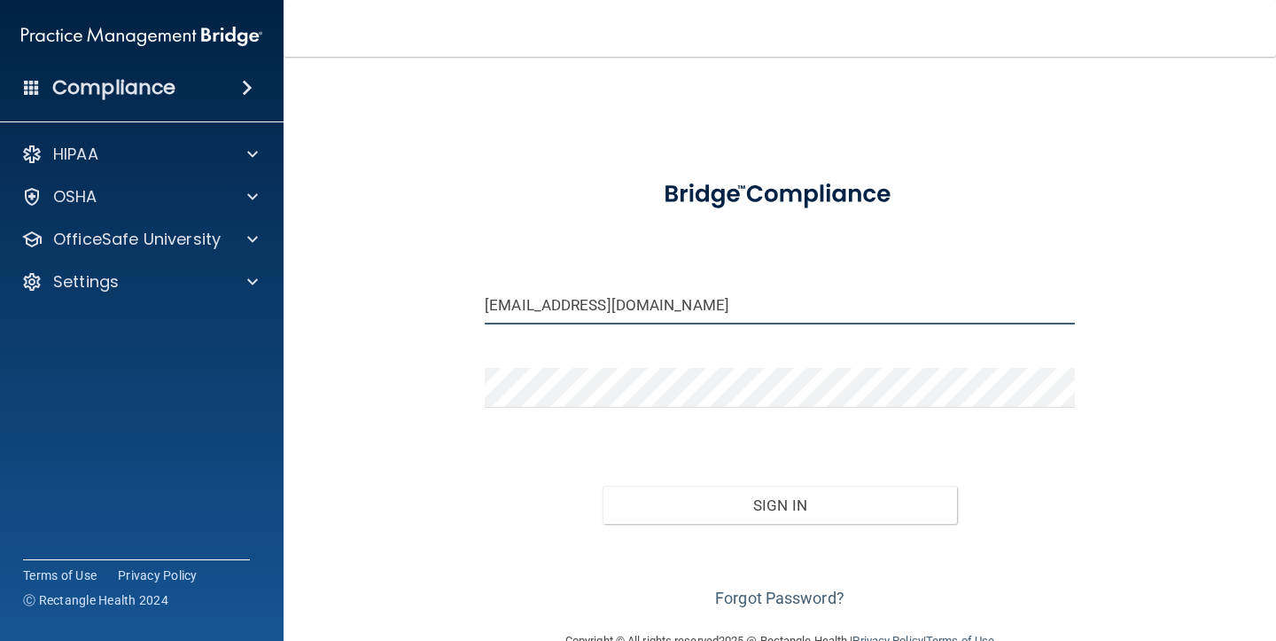
type input "[EMAIL_ADDRESS][DOMAIN_NAME]"
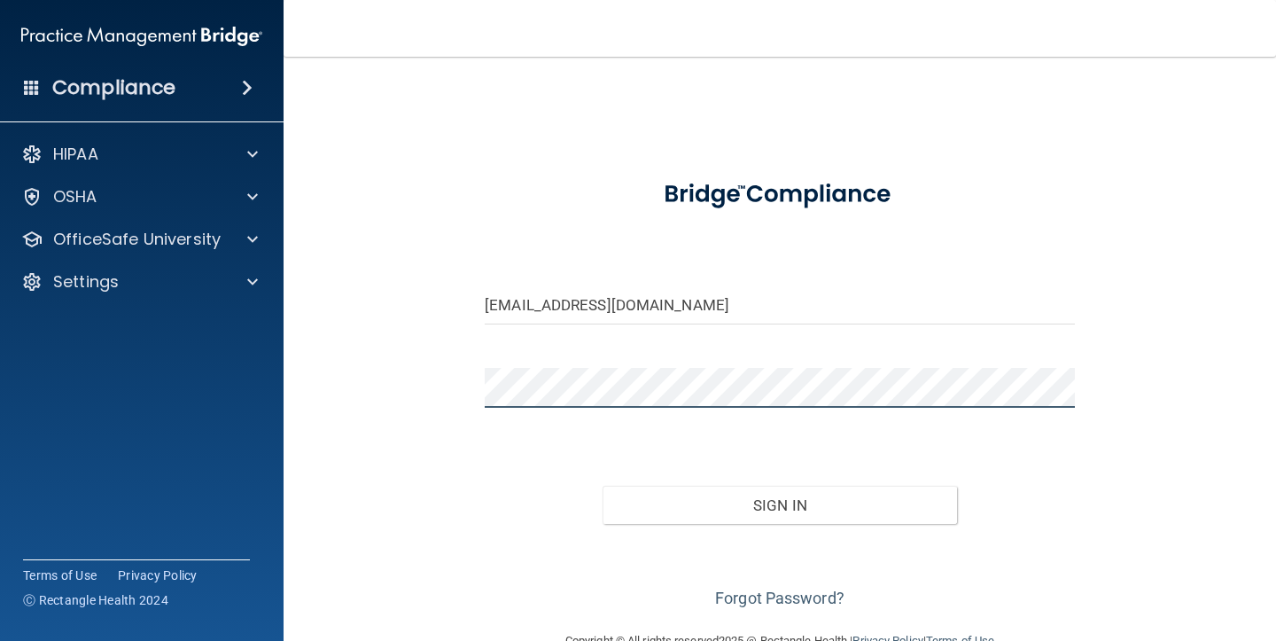
click at [780, 503] on button "Sign In" at bounding box center [780, 505] width 354 height 39
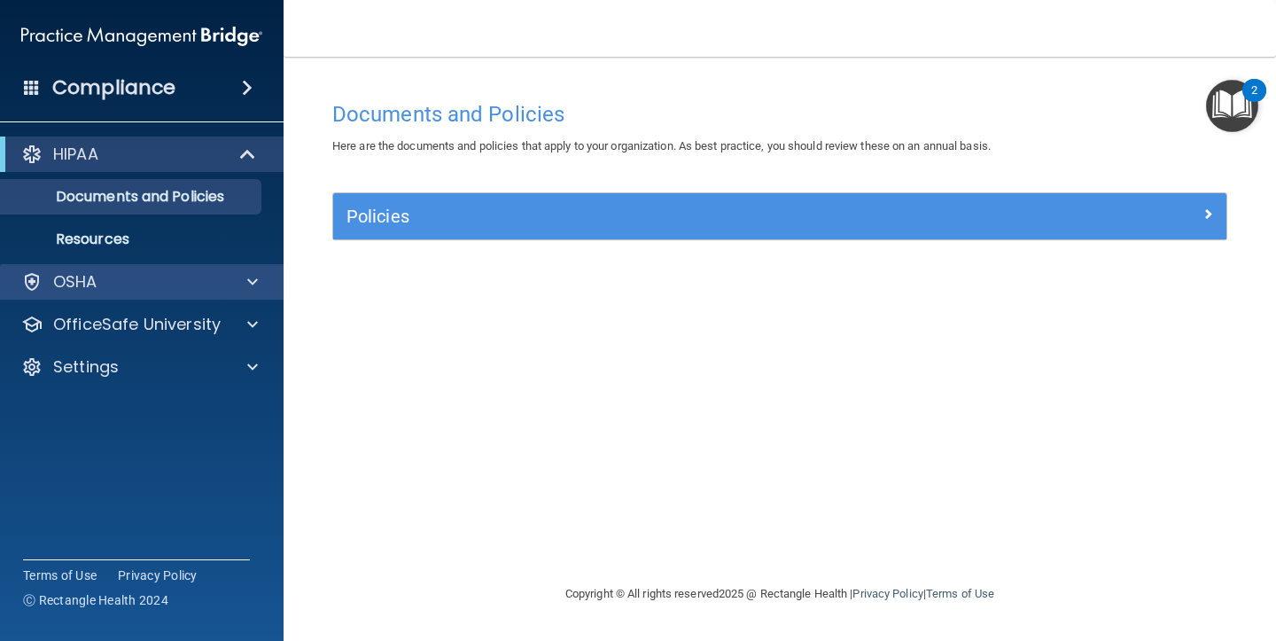
click at [79, 287] on p "OSHA" at bounding box center [75, 281] width 44 height 21
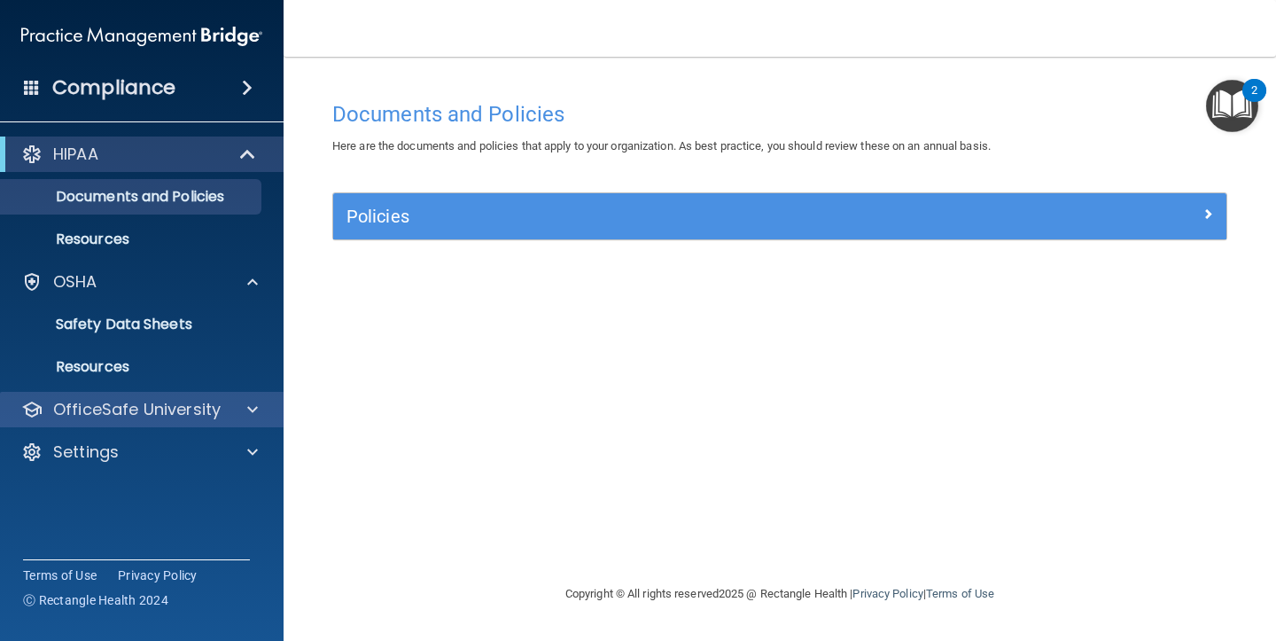
click at [147, 417] on p "OfficeSafe University" at bounding box center [137, 409] width 168 height 21
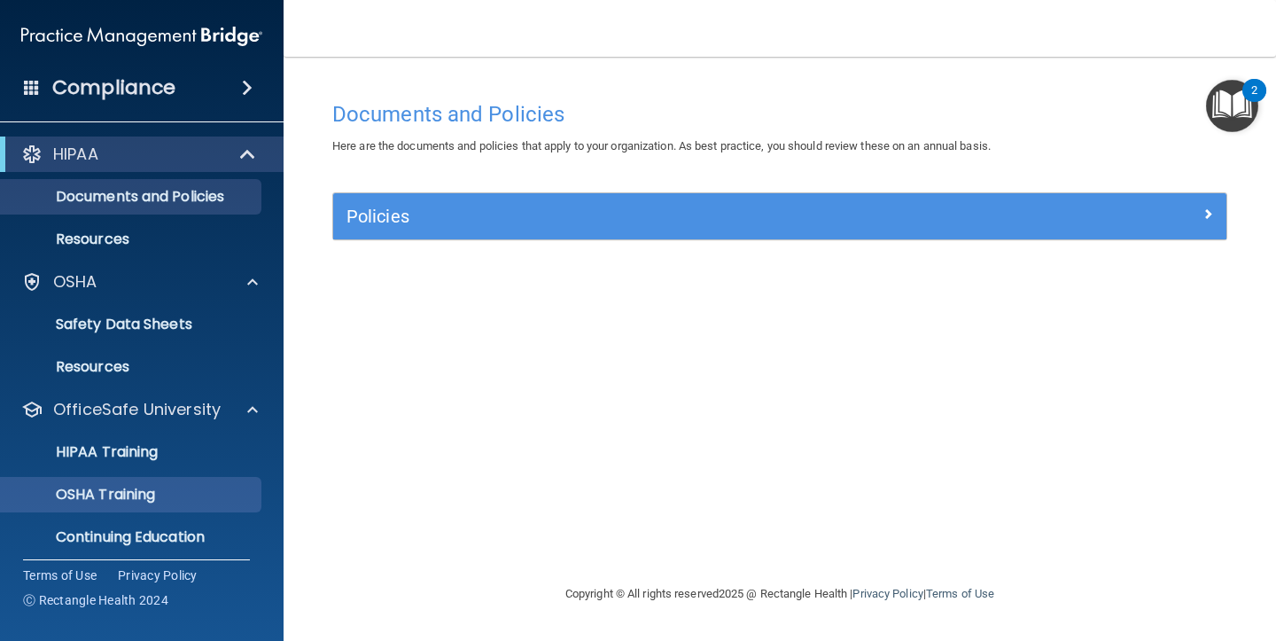
click at [136, 488] on p "OSHA Training" at bounding box center [84, 495] width 144 height 18
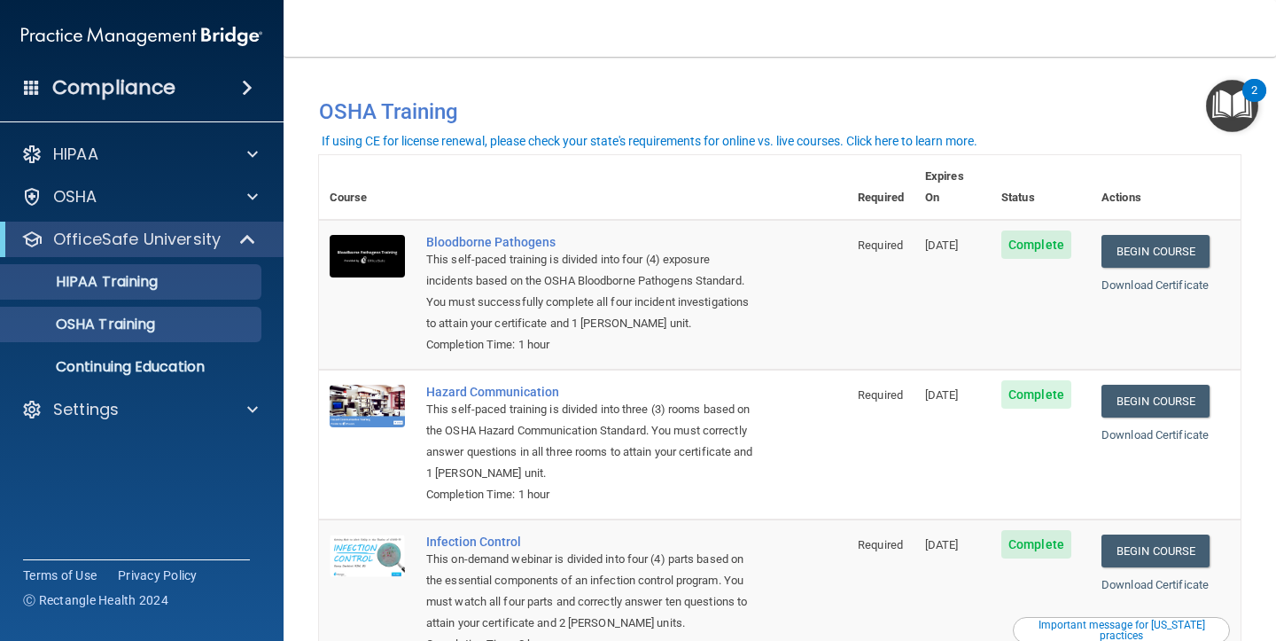
click at [107, 295] on link "HIPAA Training" at bounding box center [121, 281] width 279 height 35
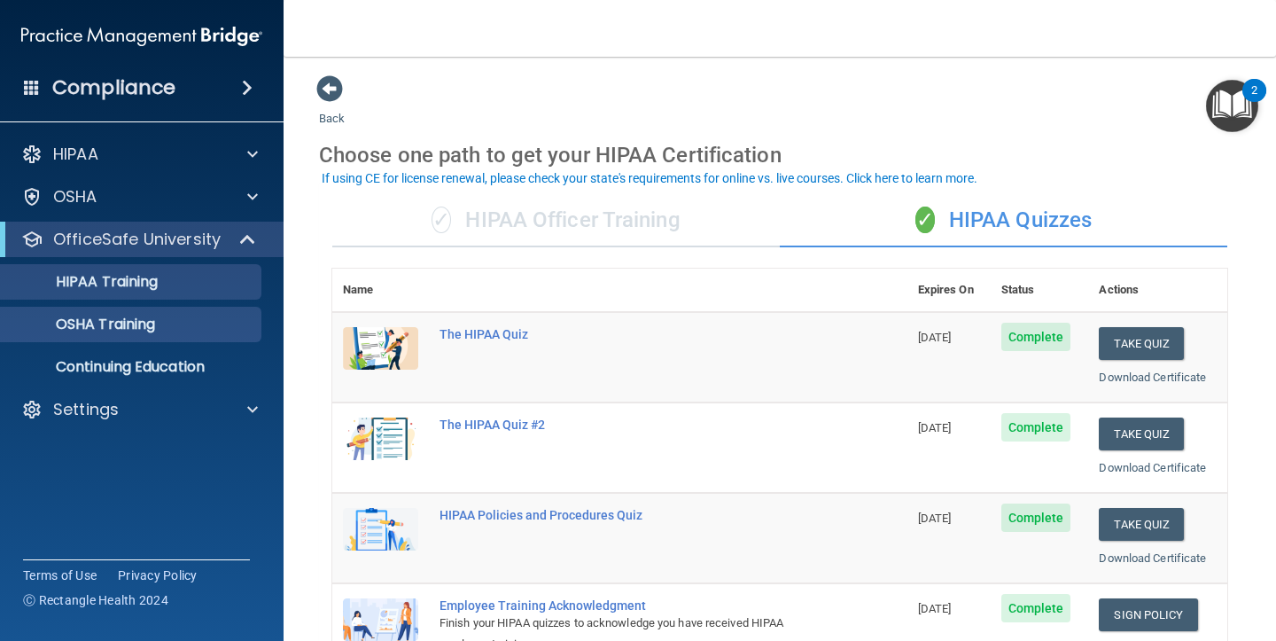
click at [99, 323] on p "OSHA Training" at bounding box center [84, 325] width 144 height 18
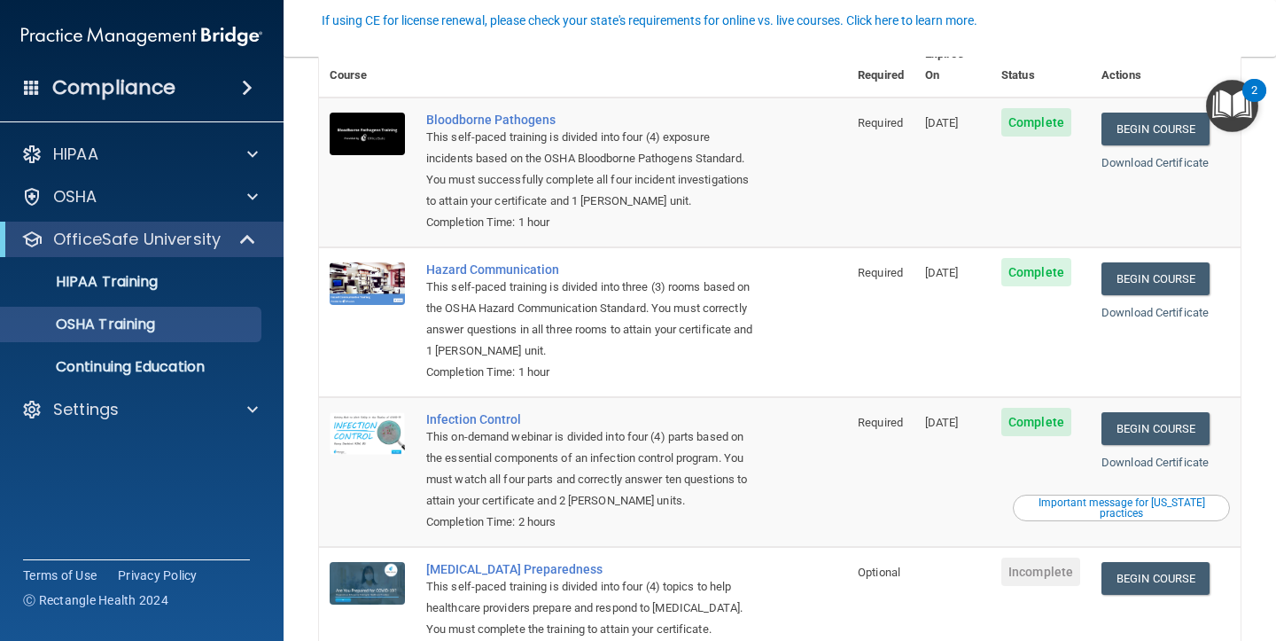
scroll to position [131, 0]
